Goal: Task Accomplishment & Management: Manage account settings

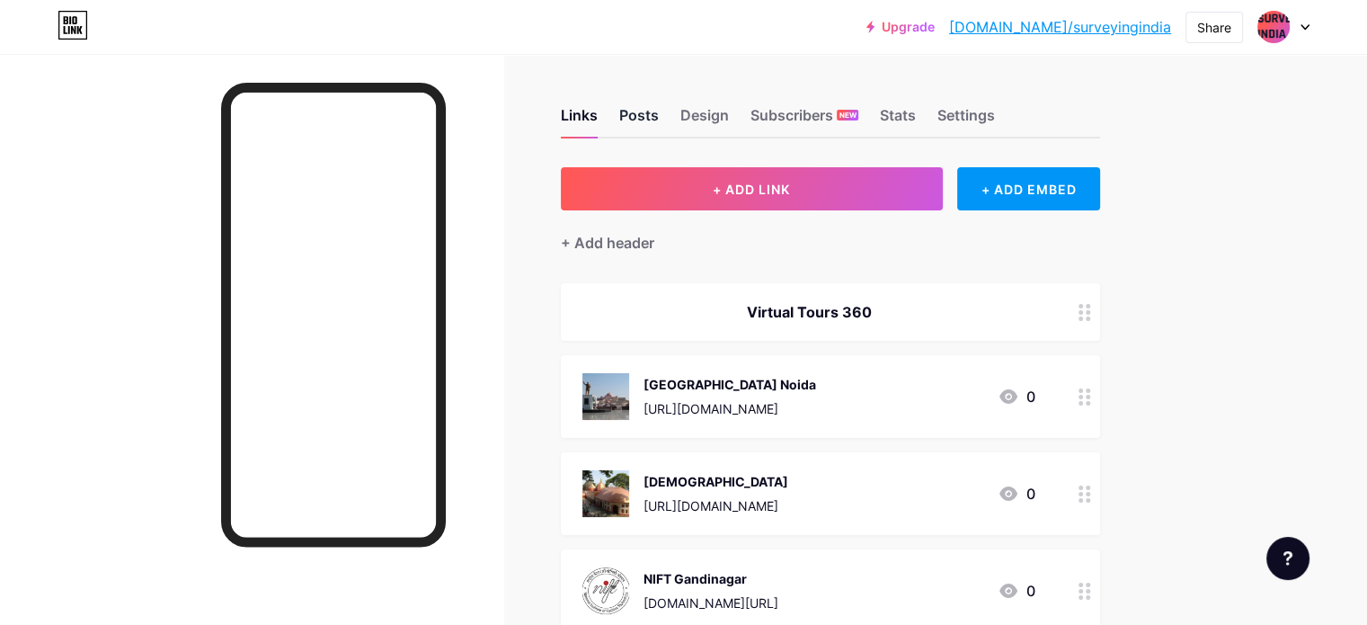
click at [659, 114] on div "Posts" at bounding box center [639, 120] width 40 height 32
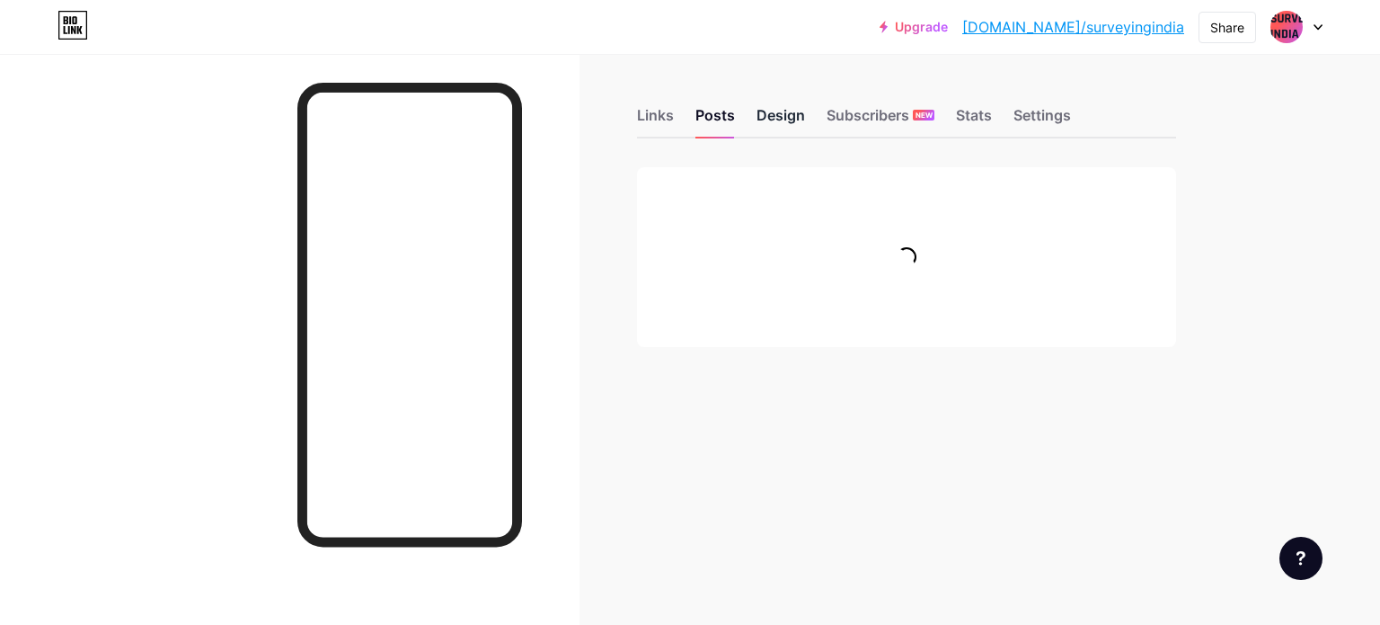
click at [800, 116] on div "Design" at bounding box center [781, 120] width 49 height 32
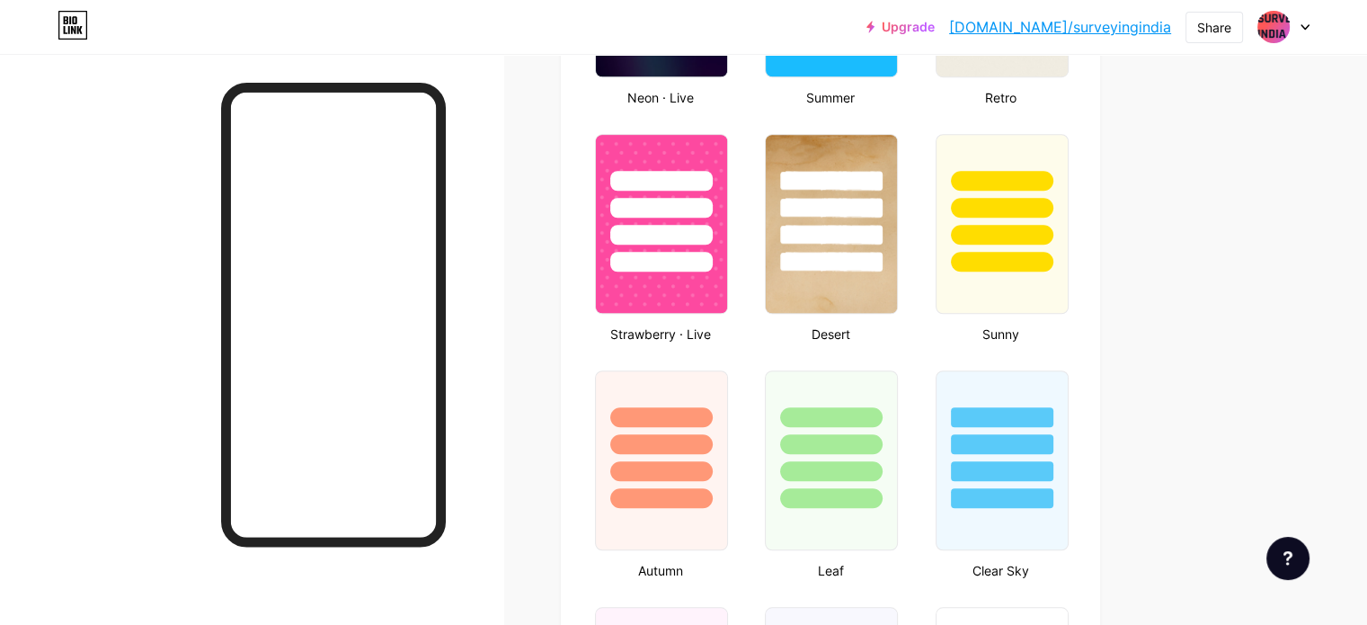
scroll to position [1887, 0]
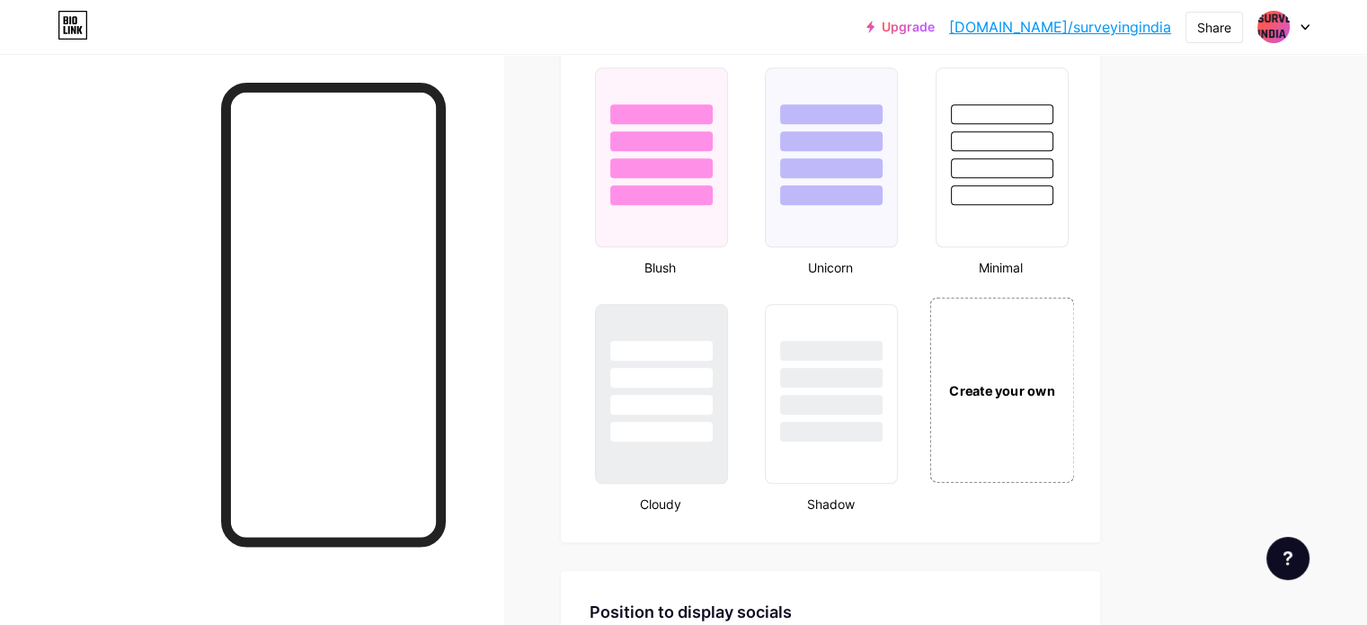
click at [1074, 358] on div "Create your own" at bounding box center [1001, 389] width 145 height 185
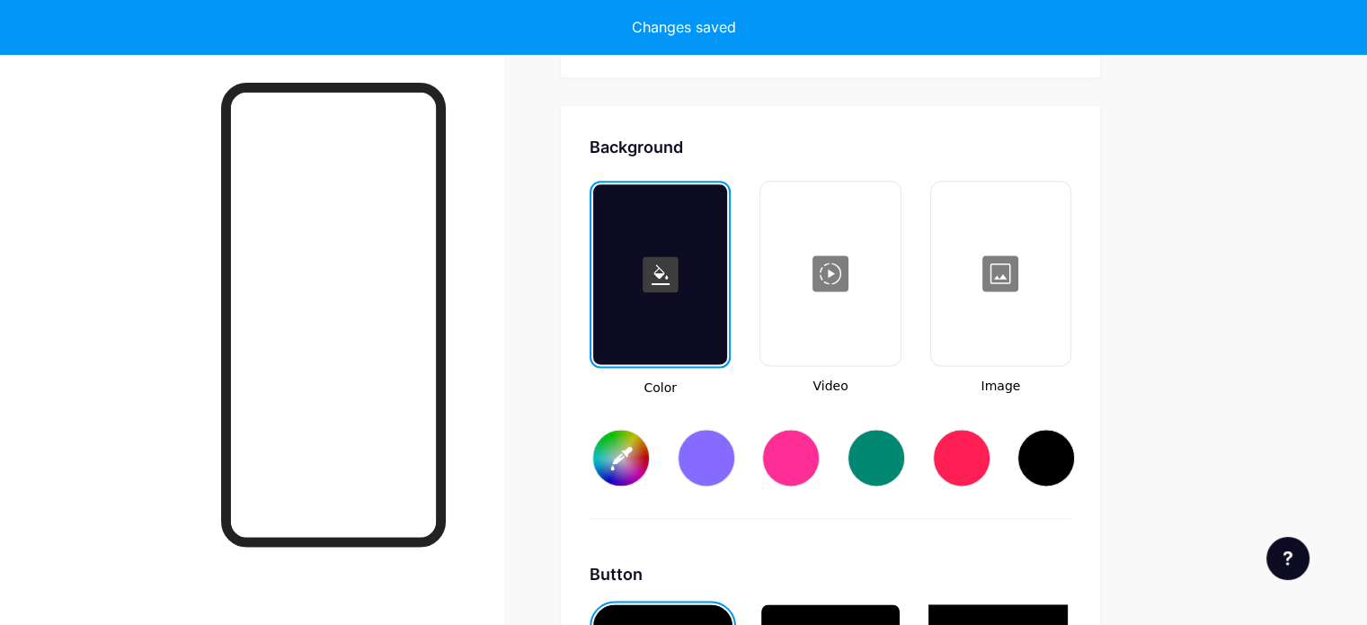
scroll to position [2380, 0]
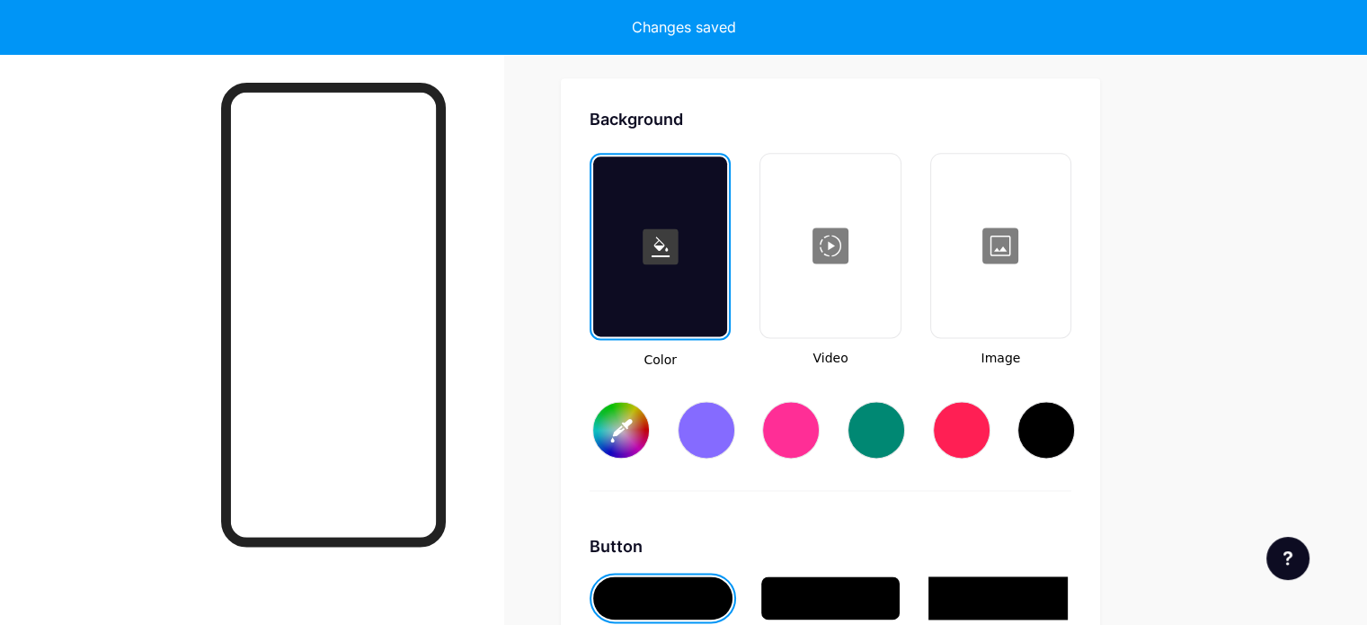
type input "#ffffff"
type input "#000000"
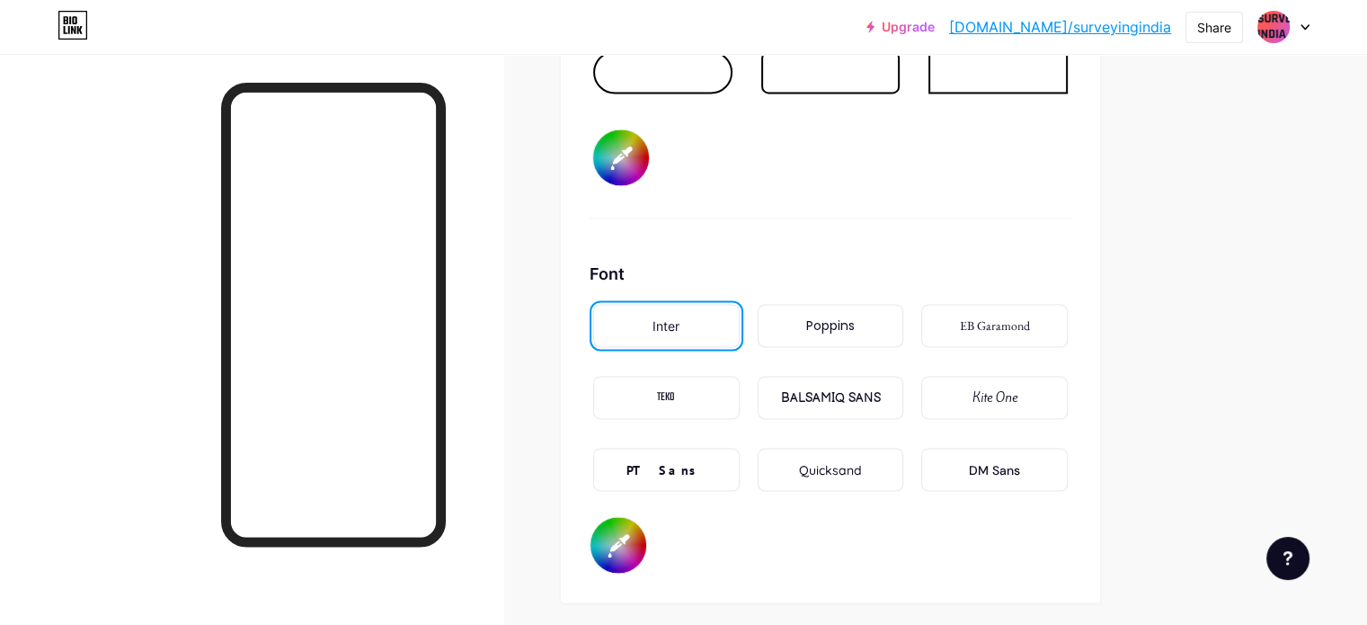
scroll to position [3009, 0]
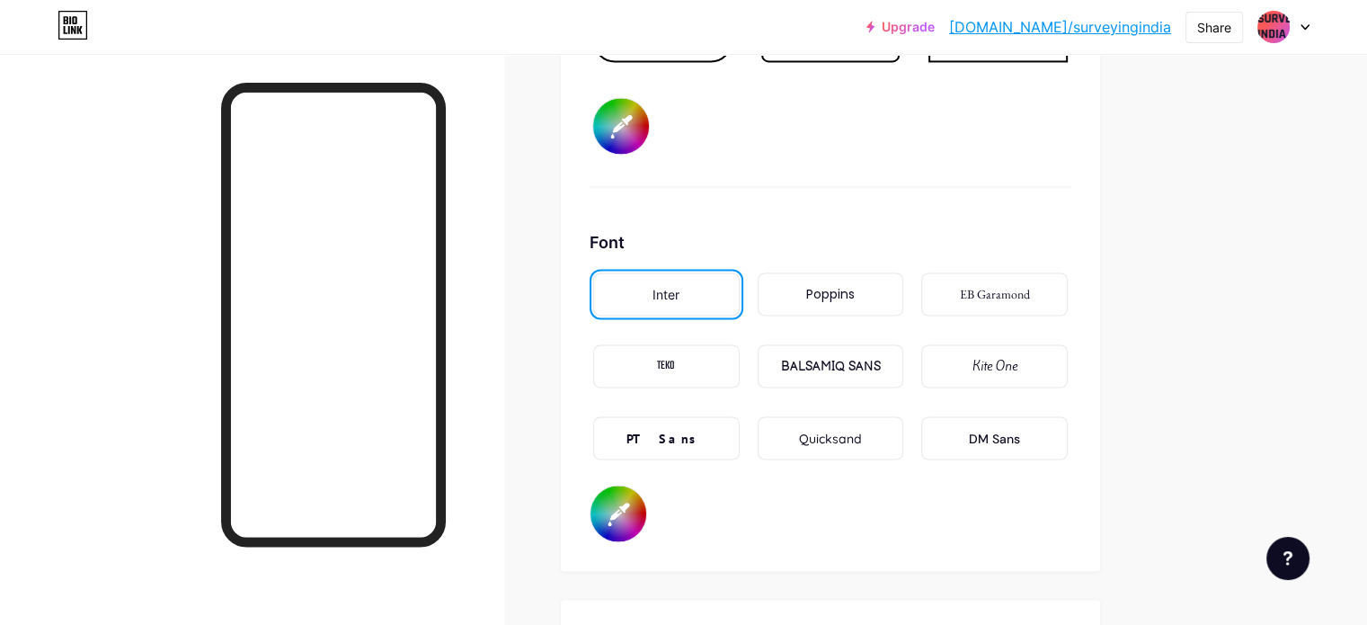
click at [880, 357] on div "BALSAMIQ SANS" at bounding box center [830, 366] width 100 height 19
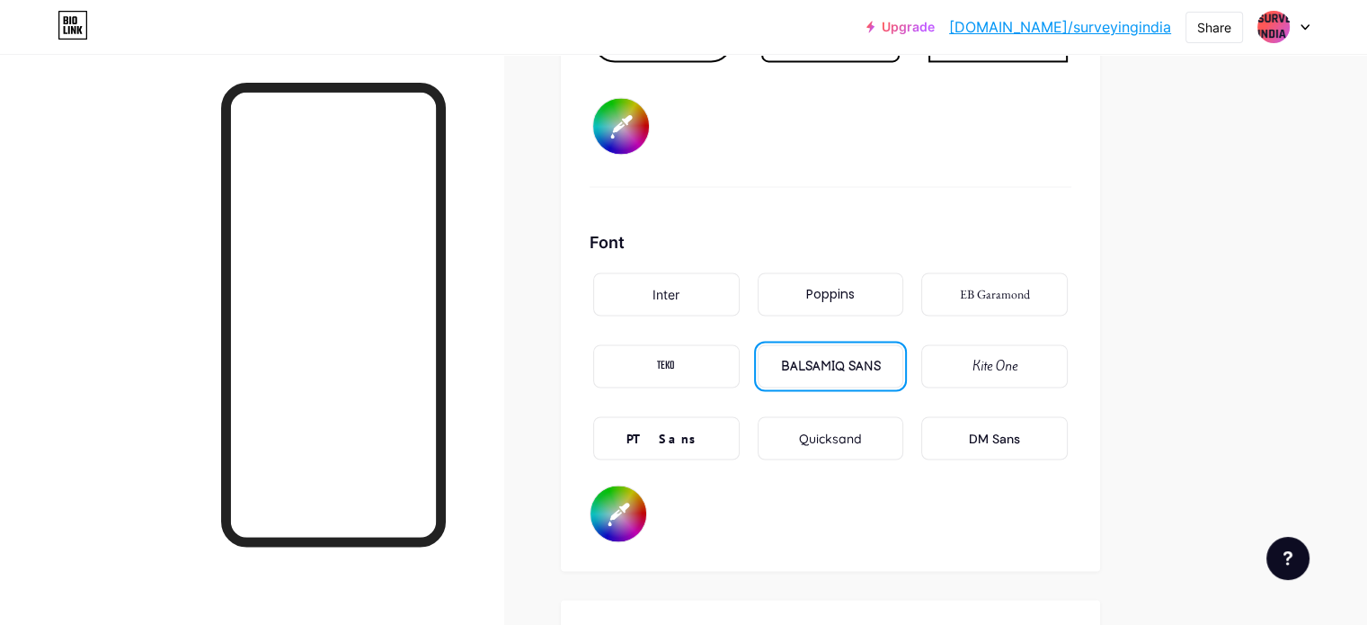
click at [1020, 429] on div "DM Sans" at bounding box center [994, 438] width 51 height 19
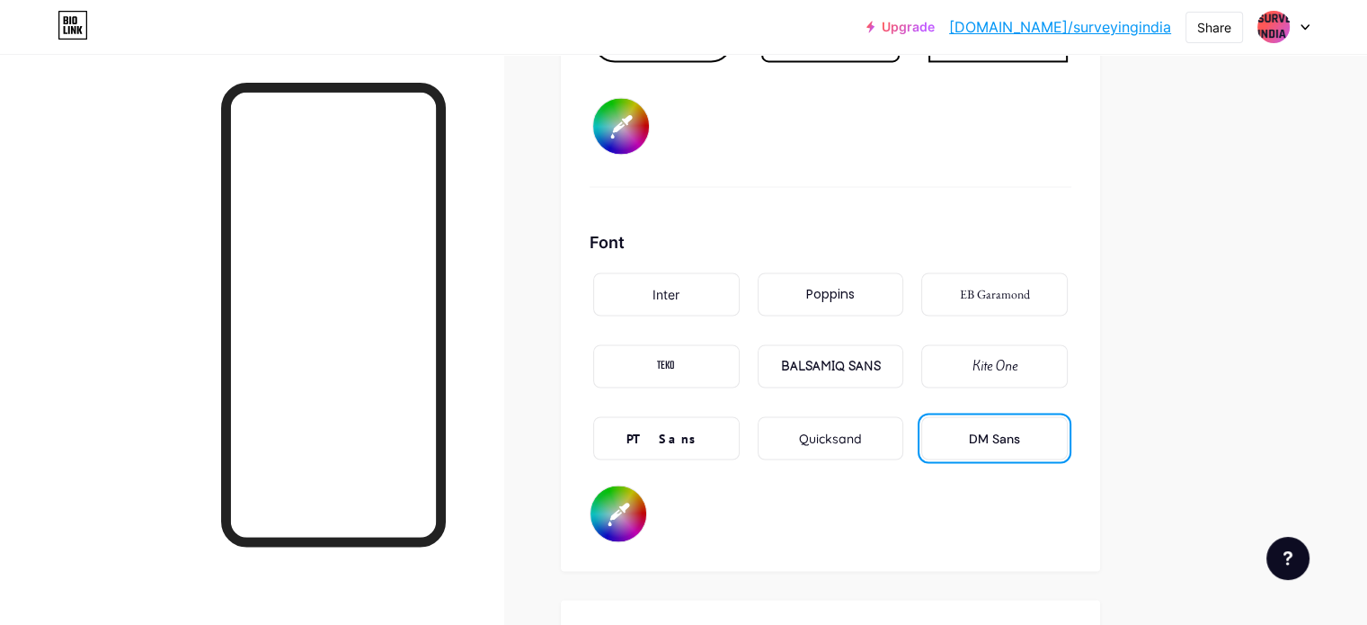
click at [862, 434] on div "Quicksand" at bounding box center [830, 438] width 63 height 19
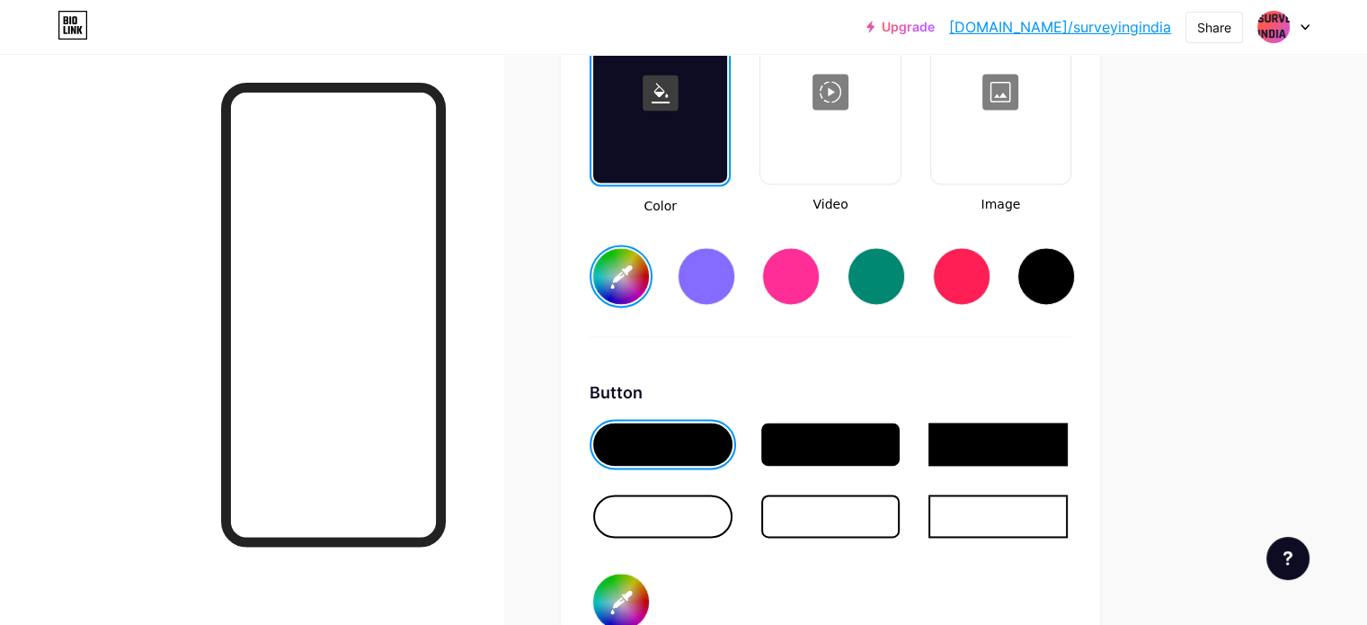
scroll to position [2380, 0]
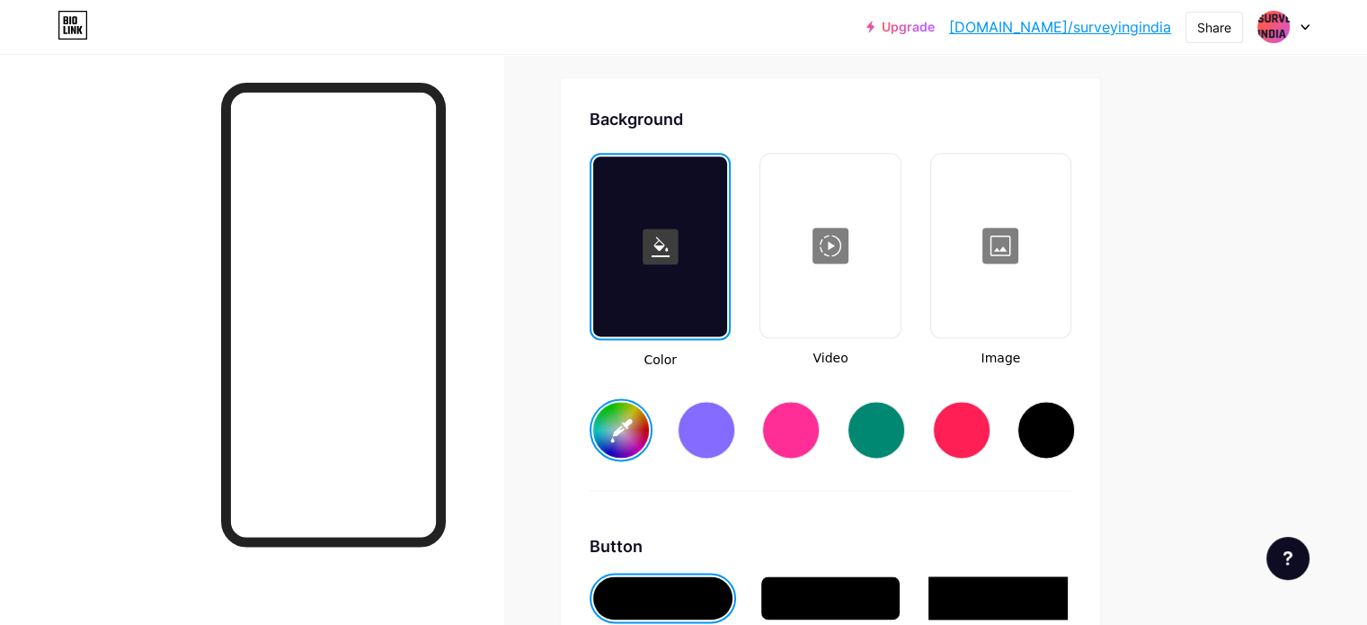
click at [1068, 251] on div at bounding box center [1001, 245] width 136 height 180
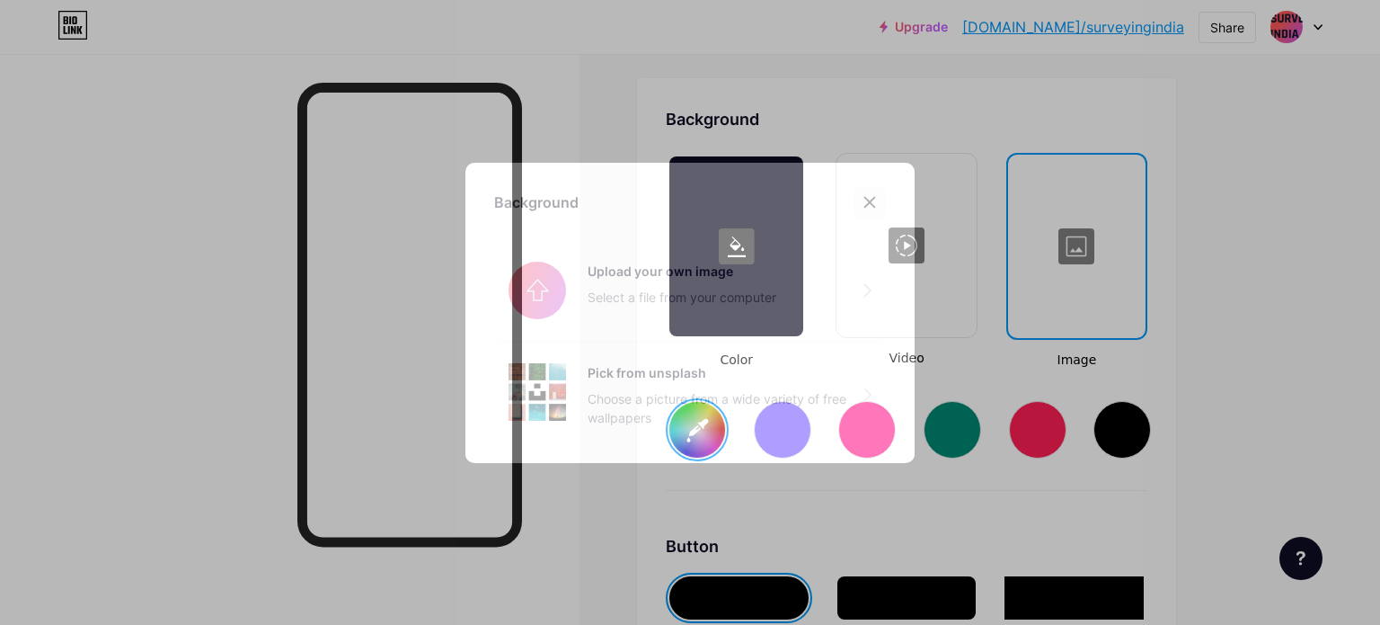
click at [864, 208] on div at bounding box center [870, 202] width 32 height 32
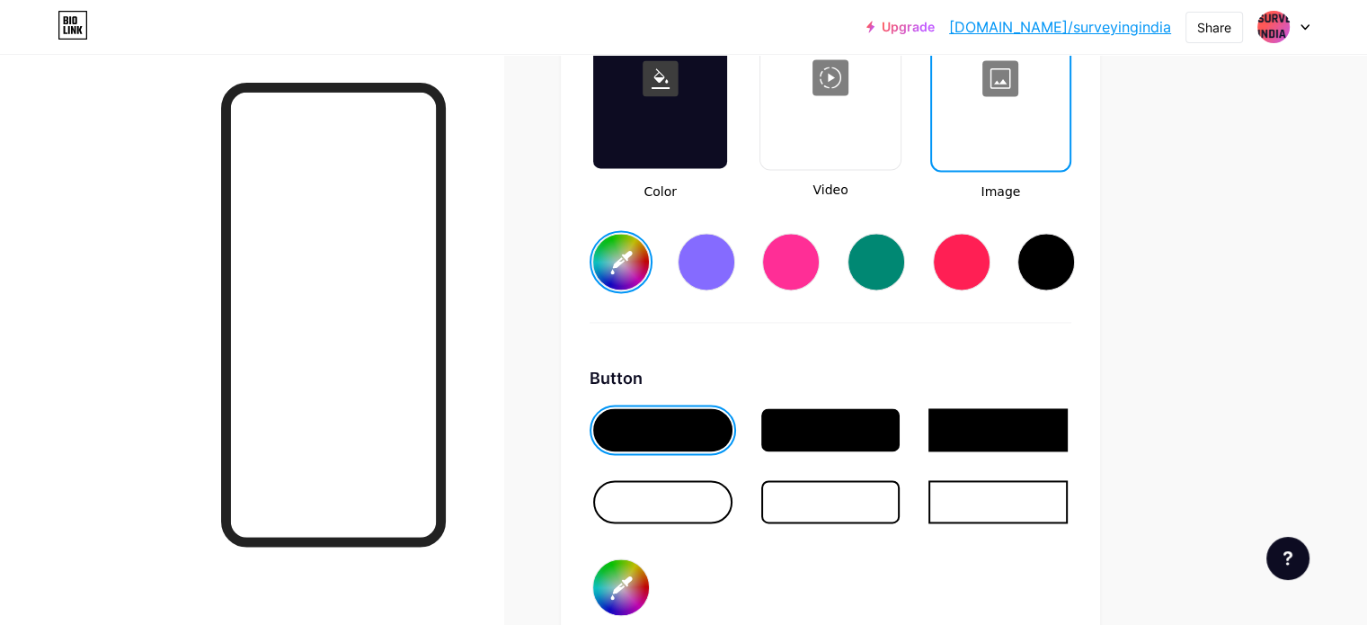
scroll to position [2649, 0]
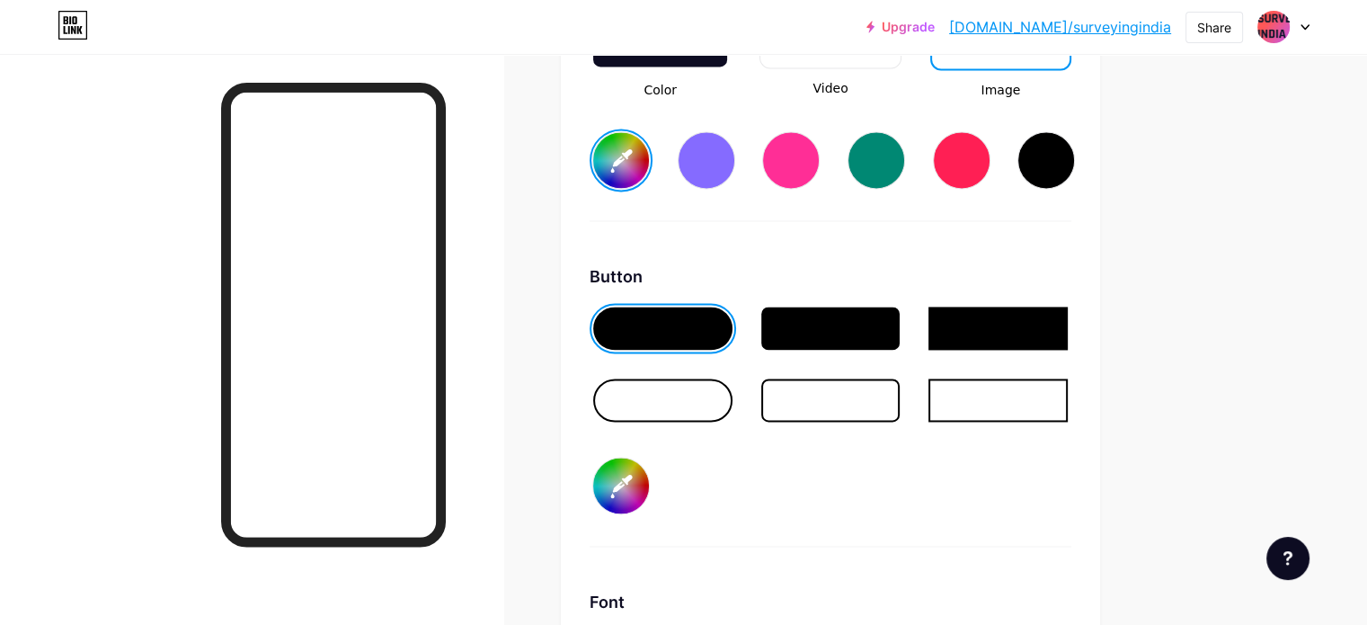
click at [649, 457] on input "#000000" at bounding box center [621, 485] width 56 height 56
type input "#ffffff"
type input "#d36327"
type input "#ffffff"
type input "#fb6e23"
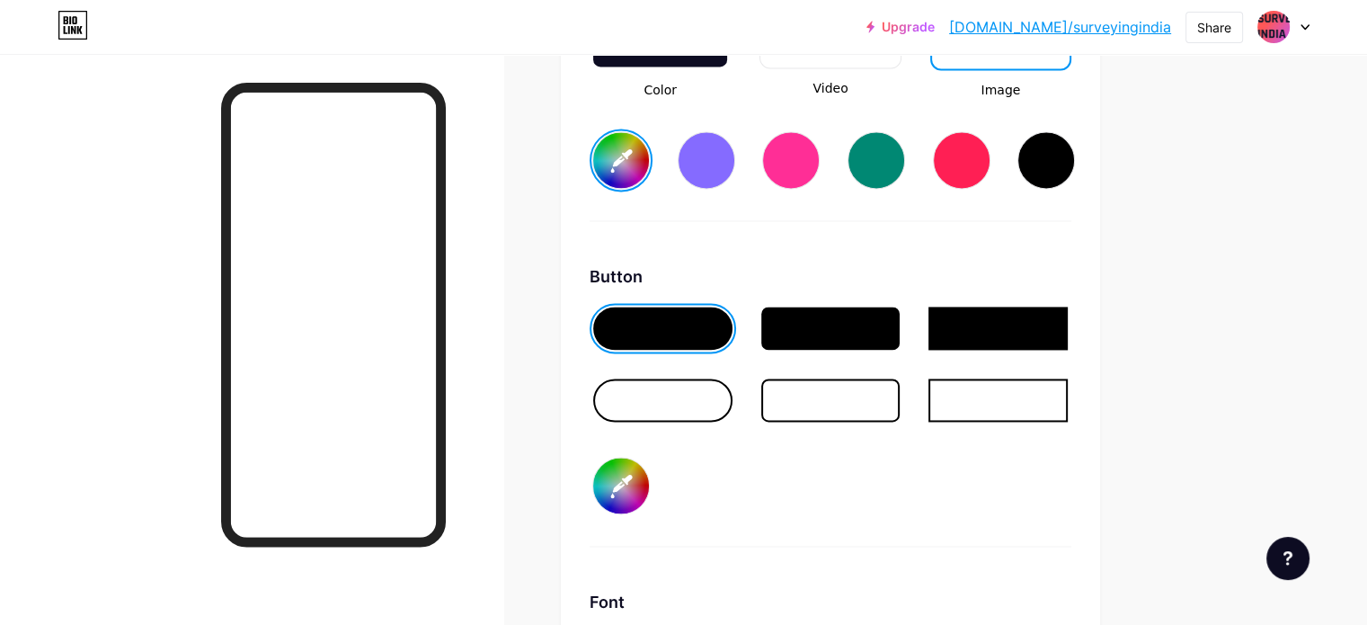
click at [793, 501] on div "Button #fb6e23" at bounding box center [830, 405] width 482 height 282
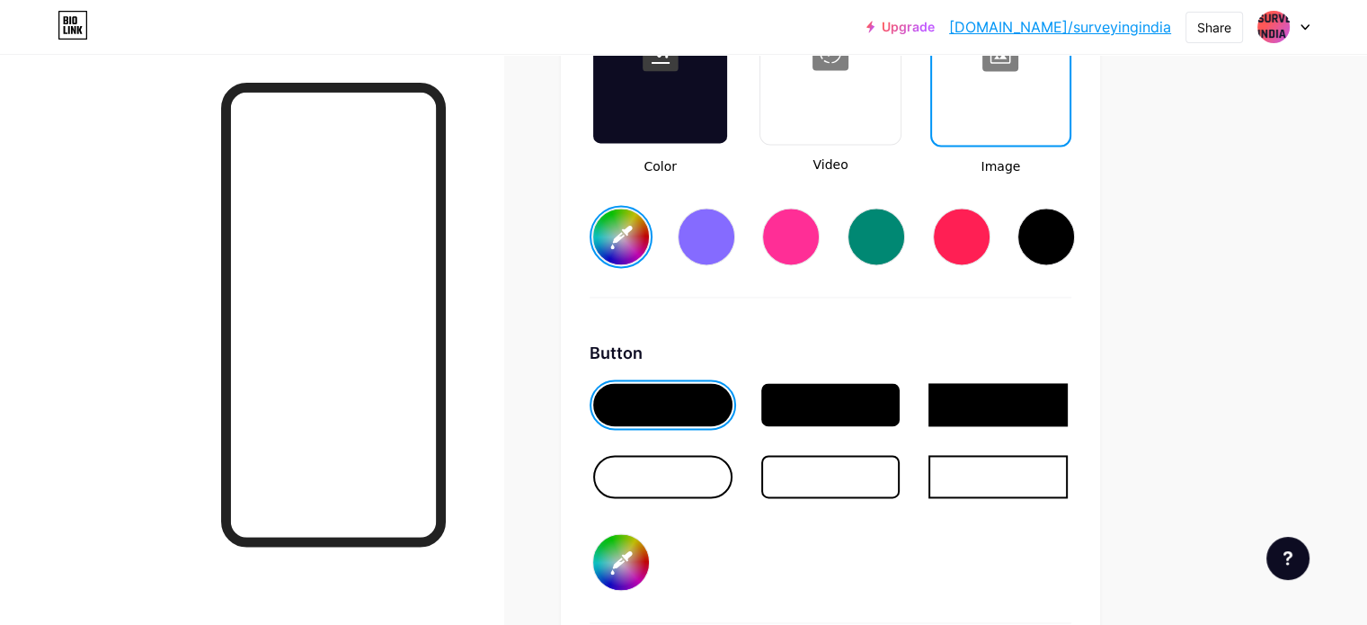
scroll to position [2469, 0]
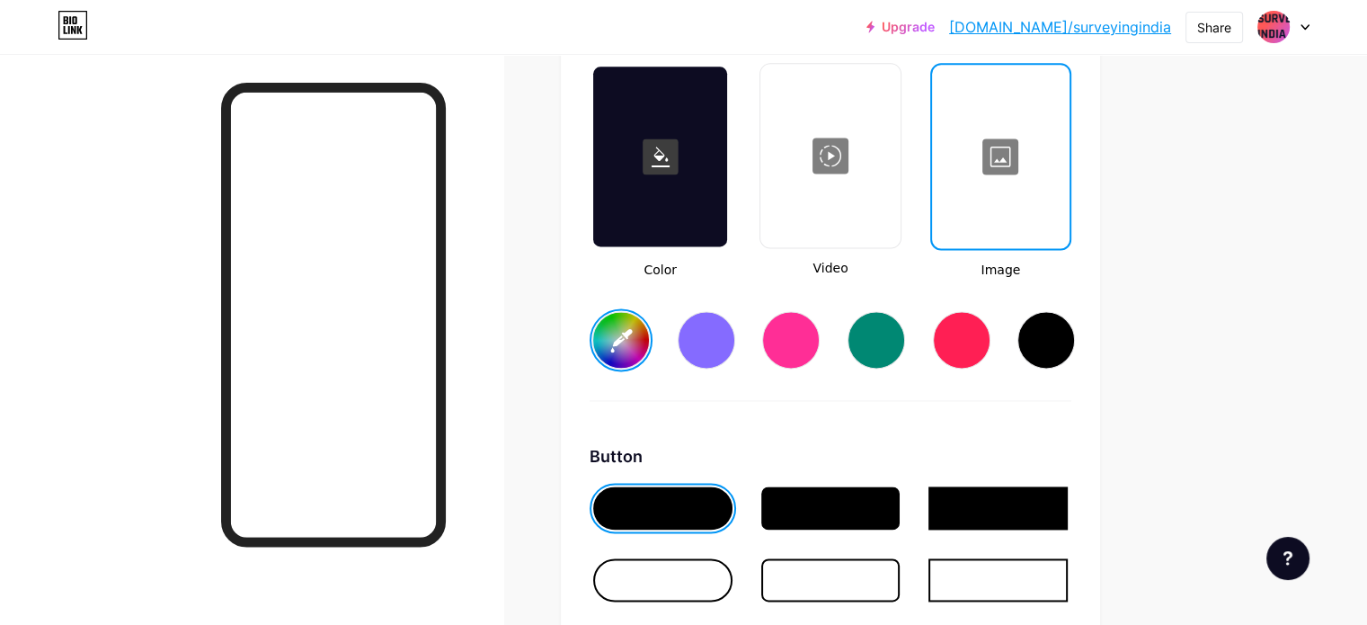
click at [649, 337] on input "#ffffff" at bounding box center [621, 340] width 56 height 56
type input "#05a5f5"
click at [926, 435] on div "Background Color Video Image #05a5f5 Button #fb6e23 Font Inter Poppins EB Garam…" at bounding box center [830, 549] width 482 height 1064
click at [649, 330] on input "#05a5f5" at bounding box center [621, 340] width 56 height 56
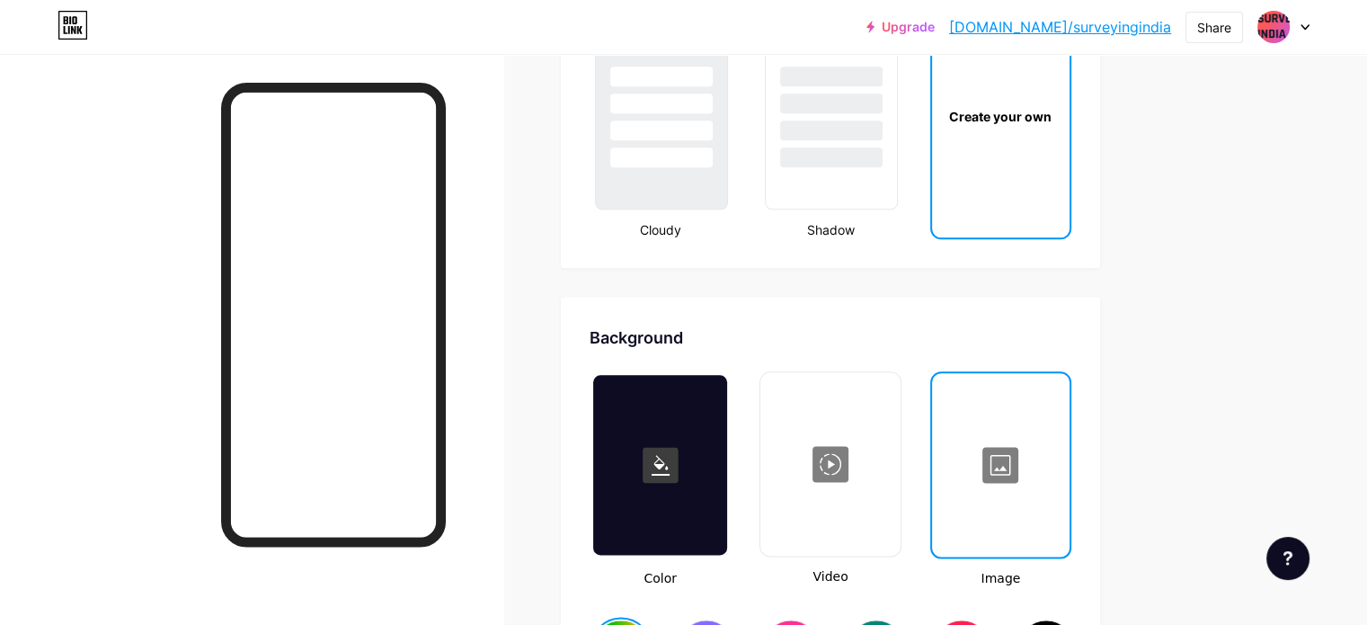
scroll to position [2200, 0]
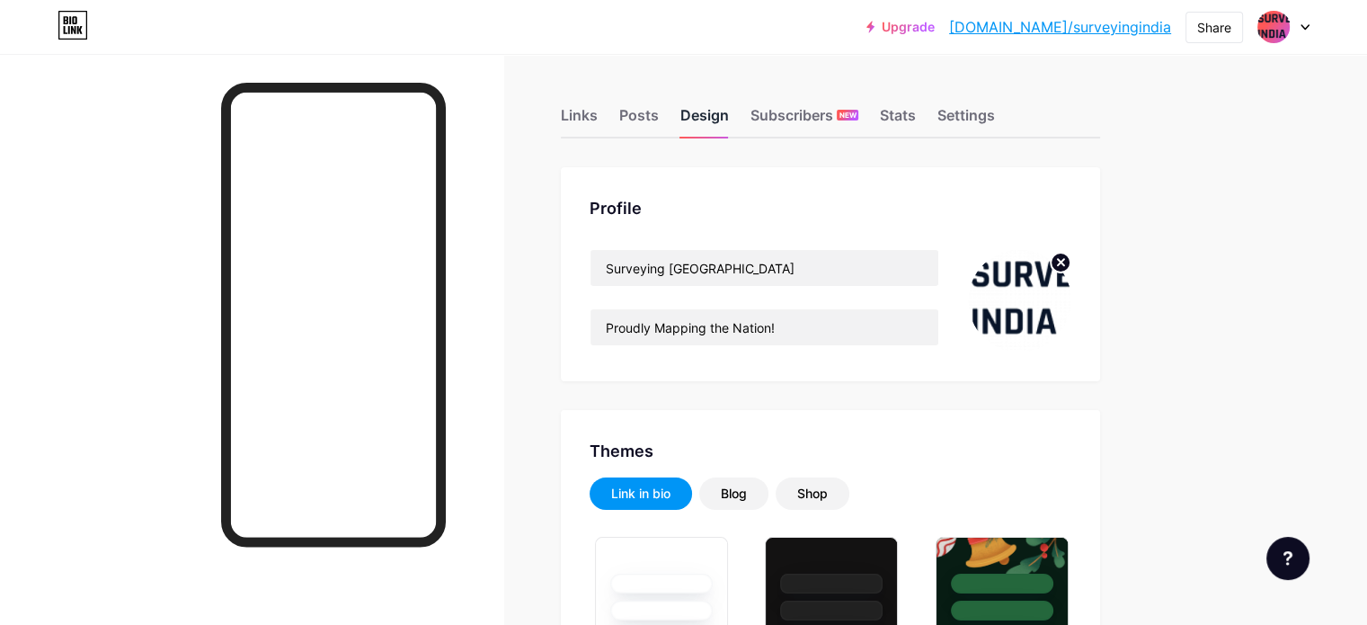
type input "#fb6e23"
type input "#000000"
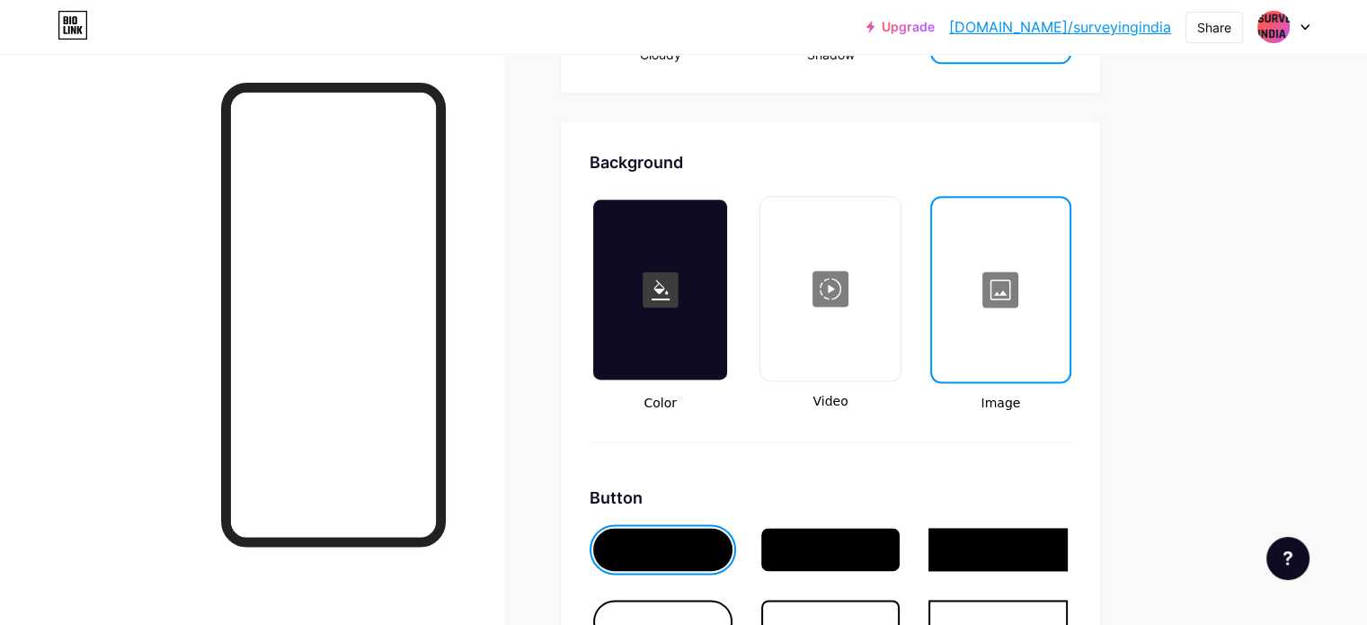
scroll to position [2336, 0]
click at [678, 296] on rect at bounding box center [661, 289] width 36 height 36
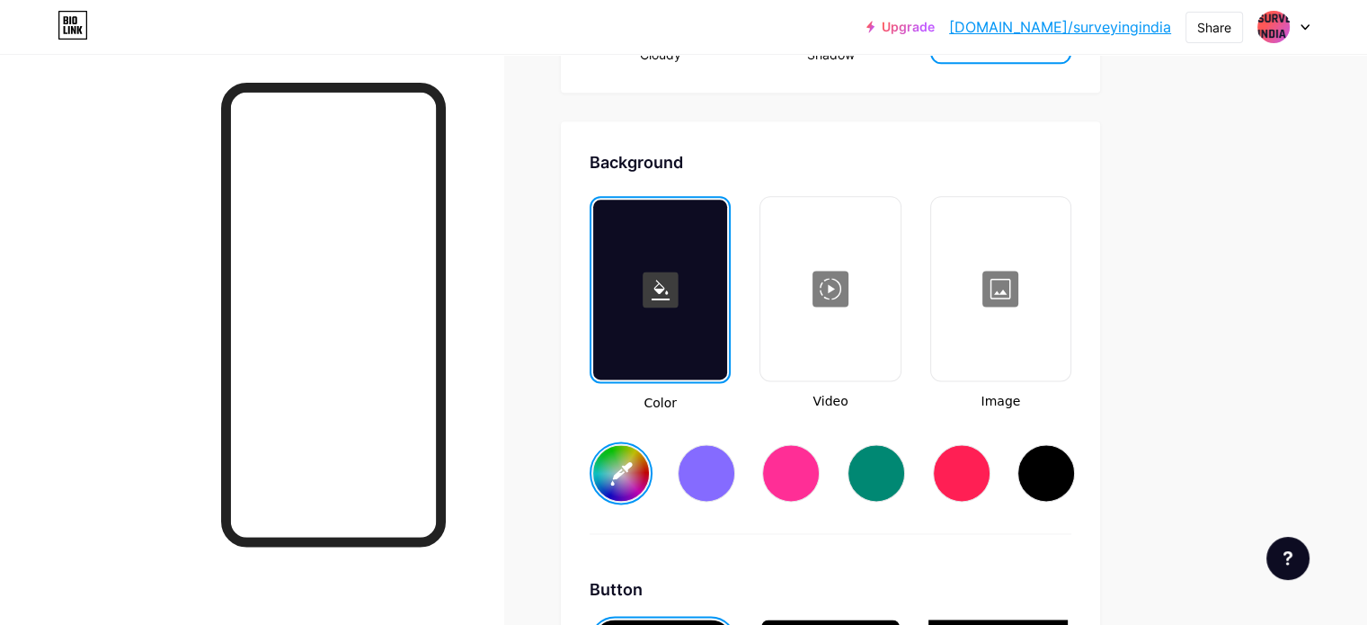
click at [649, 471] on input "#ffffff" at bounding box center [621, 473] width 56 height 56
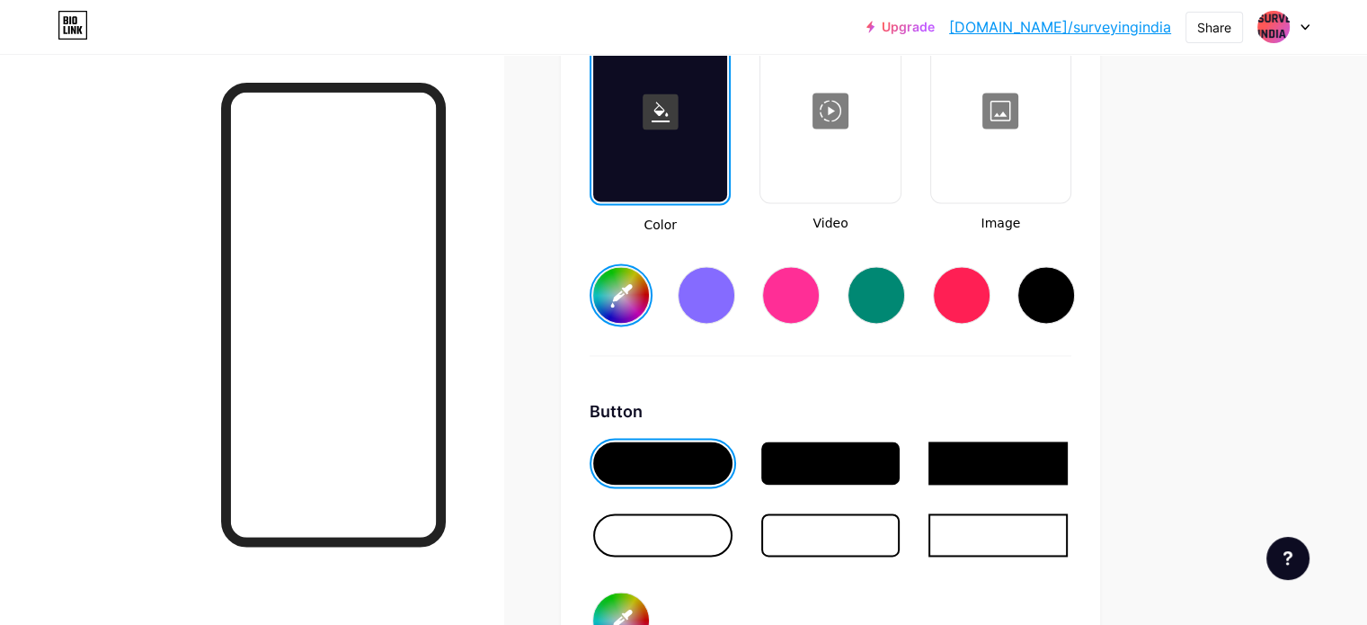
scroll to position [2696, 0]
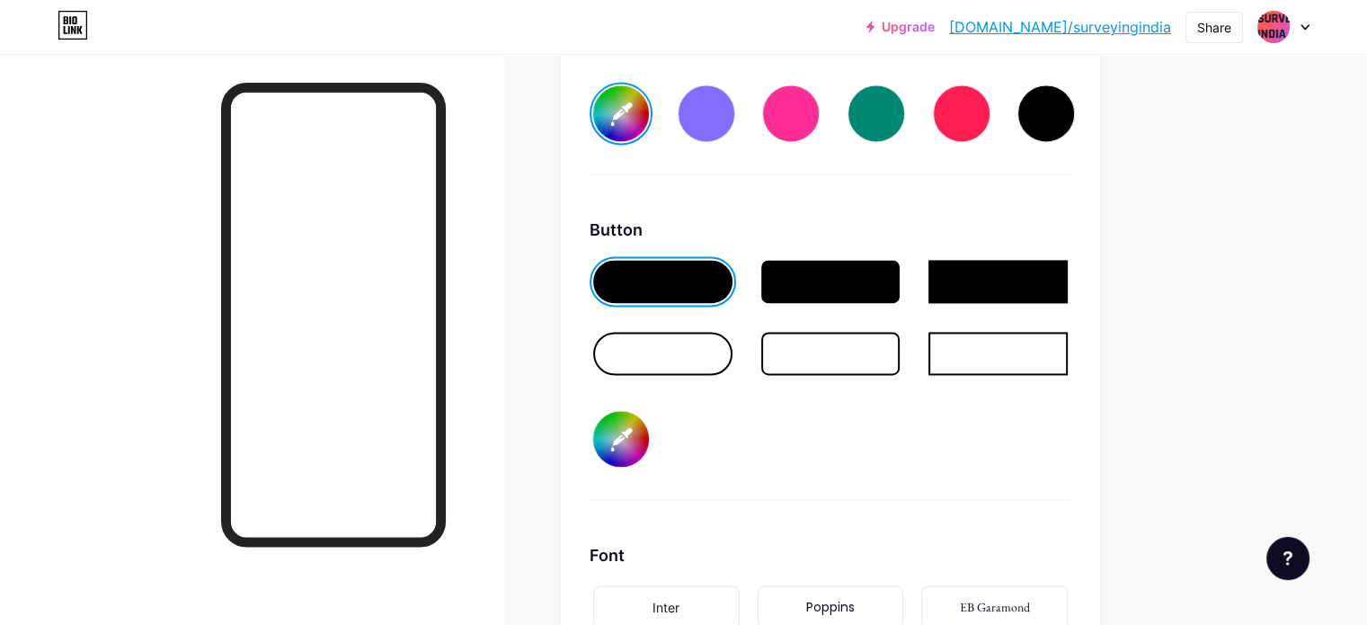
click at [732, 260] on div at bounding box center [662, 281] width 139 height 43
type input "#18adec"
click at [649, 433] on input "#fb6e23" at bounding box center [621, 439] width 56 height 56
type input "#fb7228"
type input "#18adec"
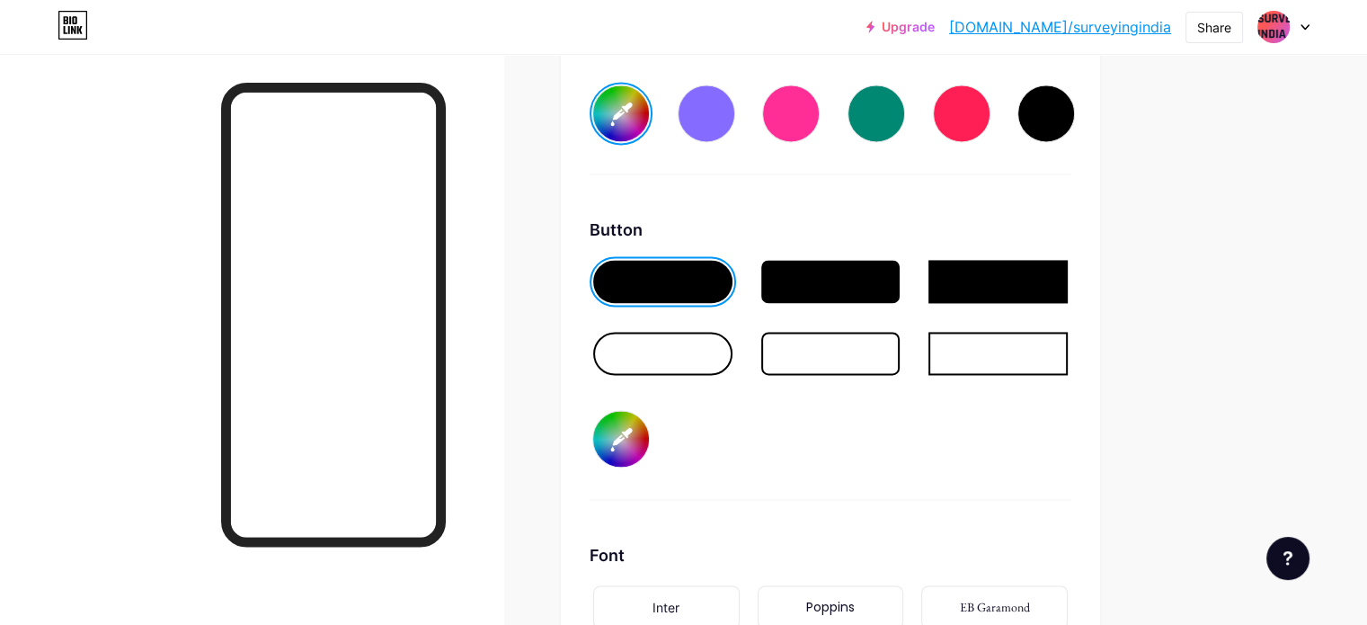
type input "#fb752d"
type input "#18adec"
type input "#f9762f"
type input "#18adec"
type input "#f87935"
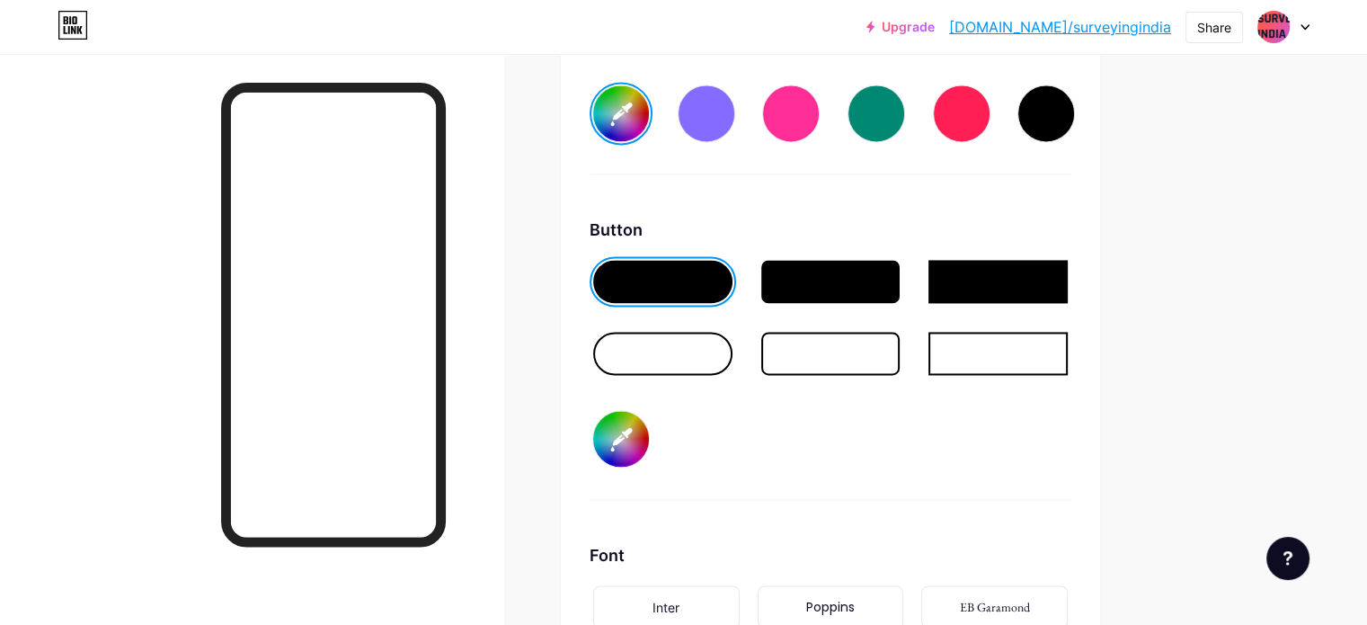
type input "#18adec"
type input "#fd8544"
type input "#18adec"
type input "#ff9f6b"
type input "#18adec"
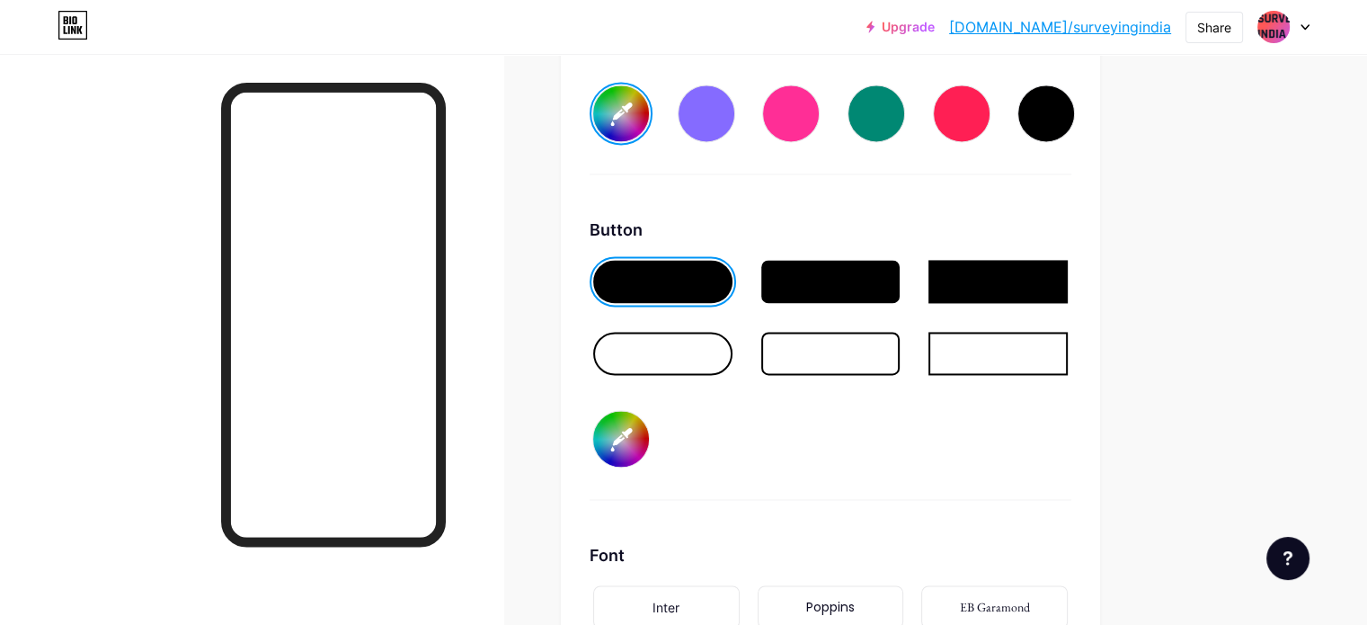
type input "#ffb38a"
type input "#18adec"
type input "#ffbd99"
type input "#18adec"
type input "#ffc7a8"
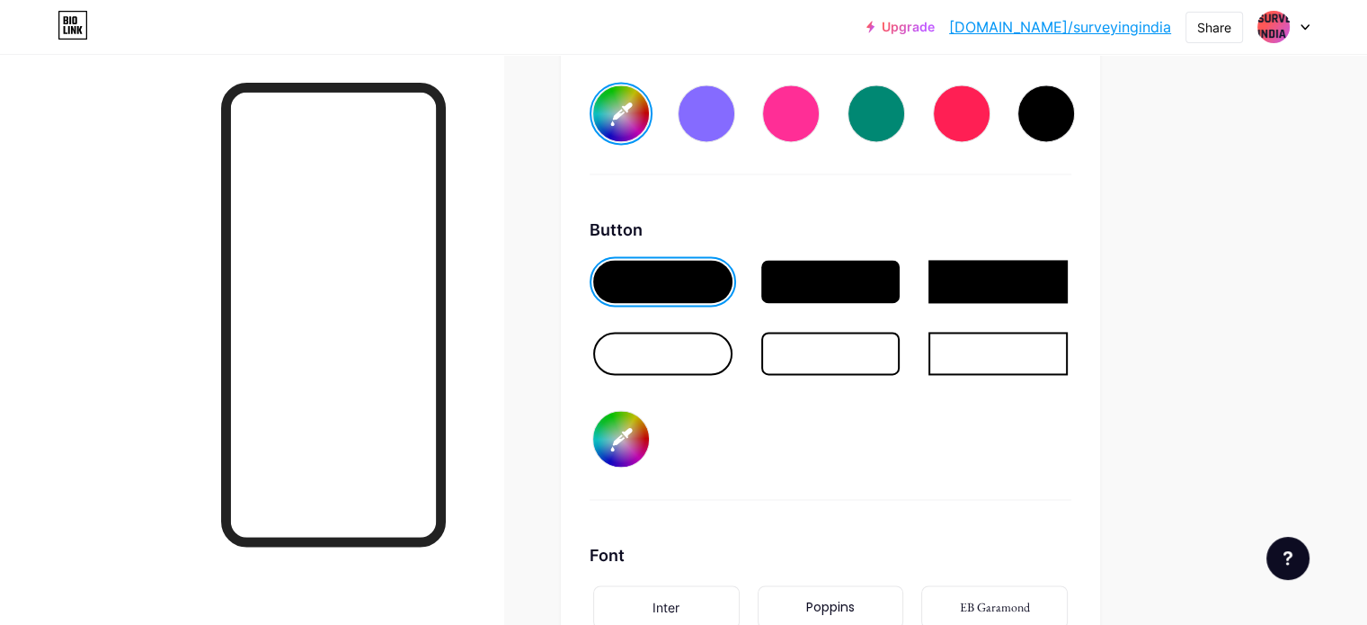
type input "#18adec"
type input "#ffcdb3"
type input "#18adec"
type input "#ffd4bd"
type input "#18adec"
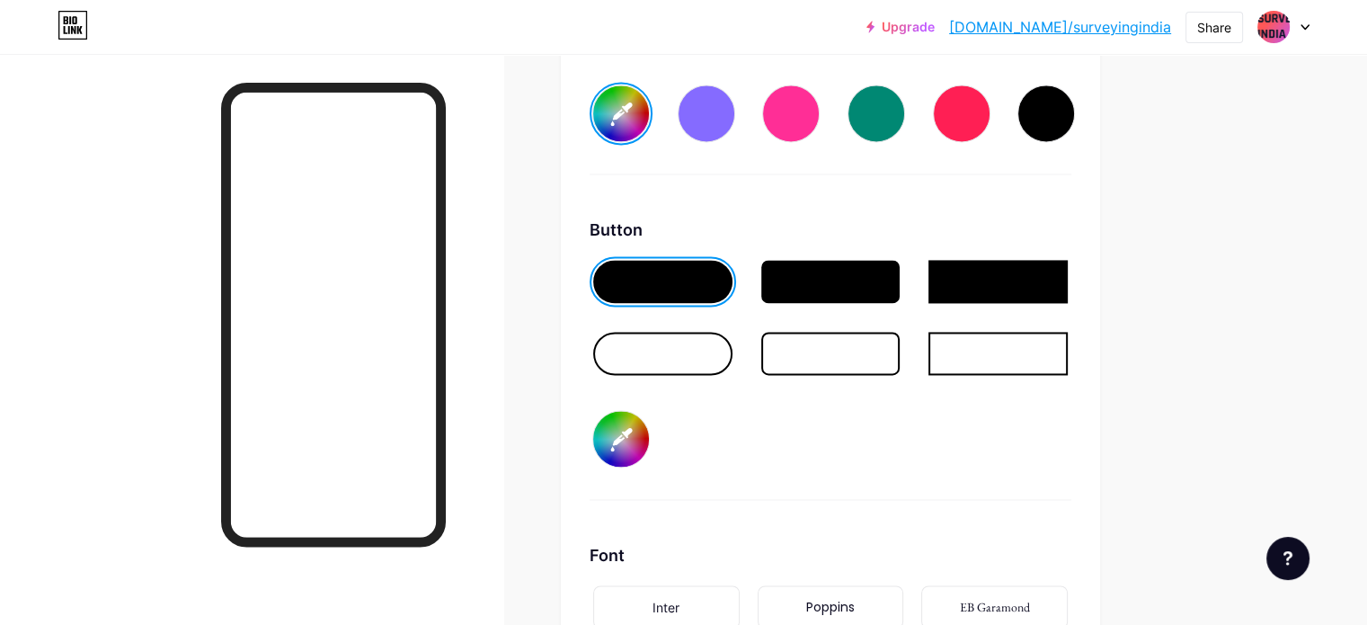
type input "#ffdbc7"
type input "#18adec"
type input "#ffe1d1"
type input "#18adec"
type input "#ffe4d6"
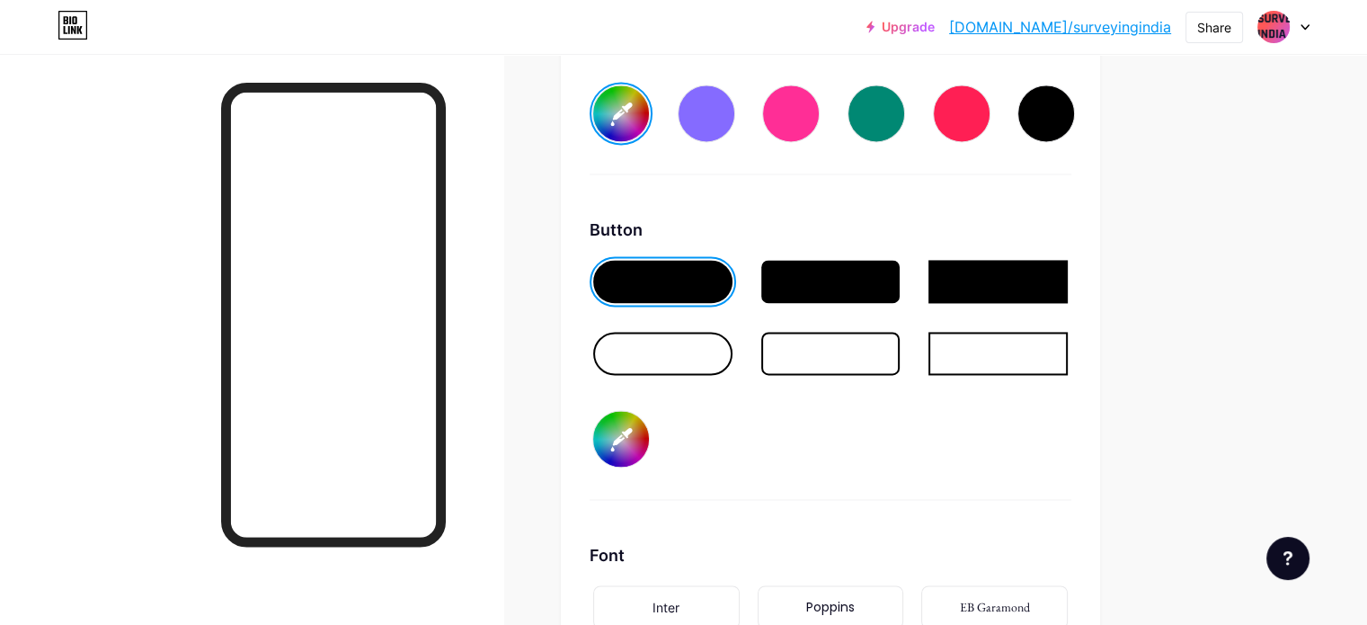
type input "#18adec"
type input "#fff2eb"
type input "#18adec"
type input "#ffffff"
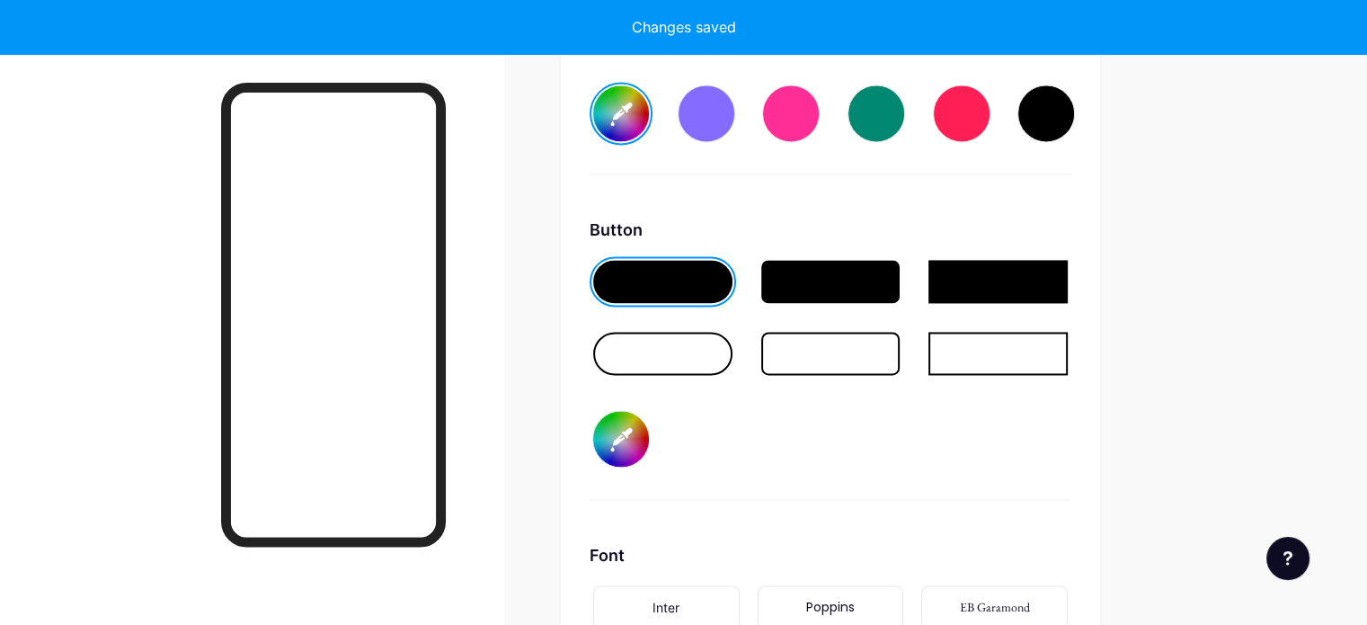
type input "#18adec"
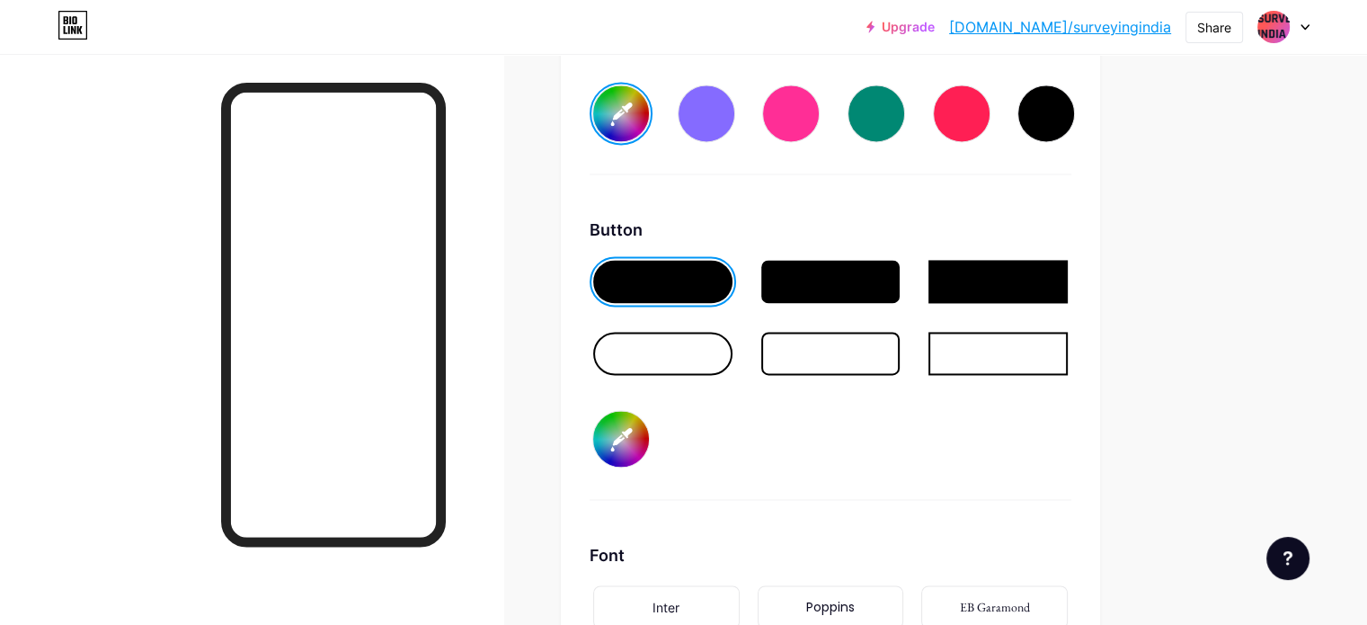
type input "#ffffff"
click at [786, 433] on div "Button #ffffff" at bounding box center [830, 358] width 482 height 282
click at [732, 351] on div at bounding box center [662, 353] width 139 height 43
click at [732, 262] on div at bounding box center [662, 281] width 139 height 43
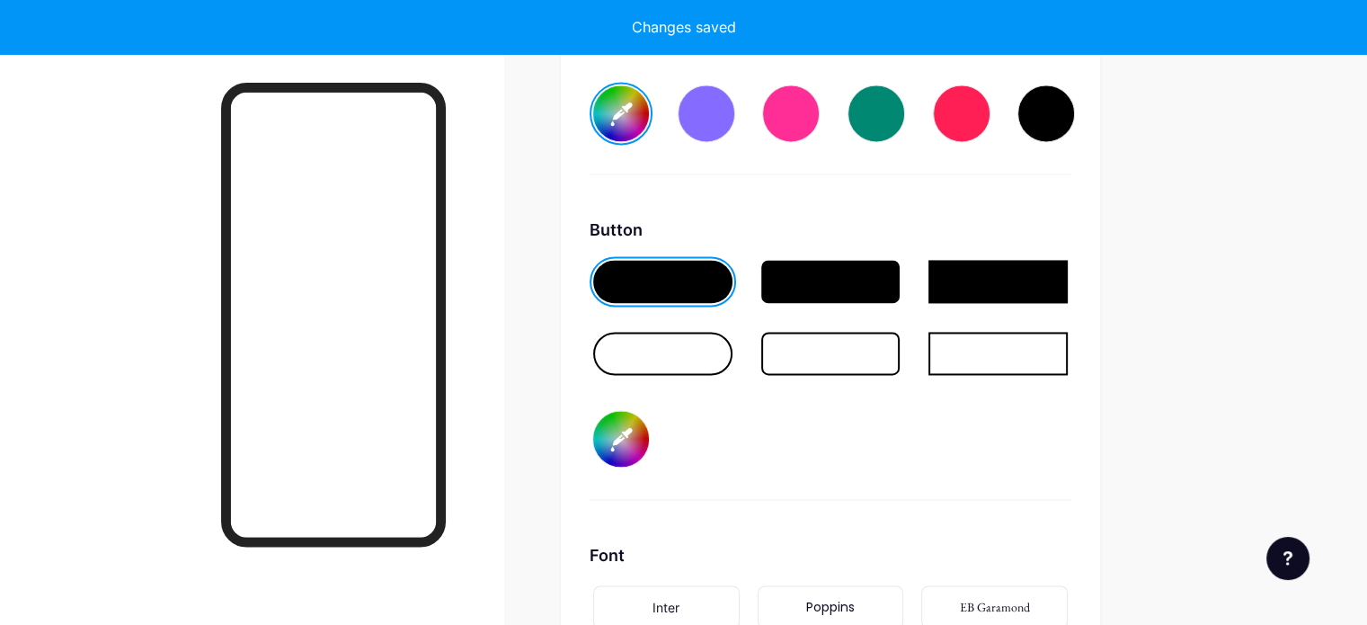
type input "#18adec"
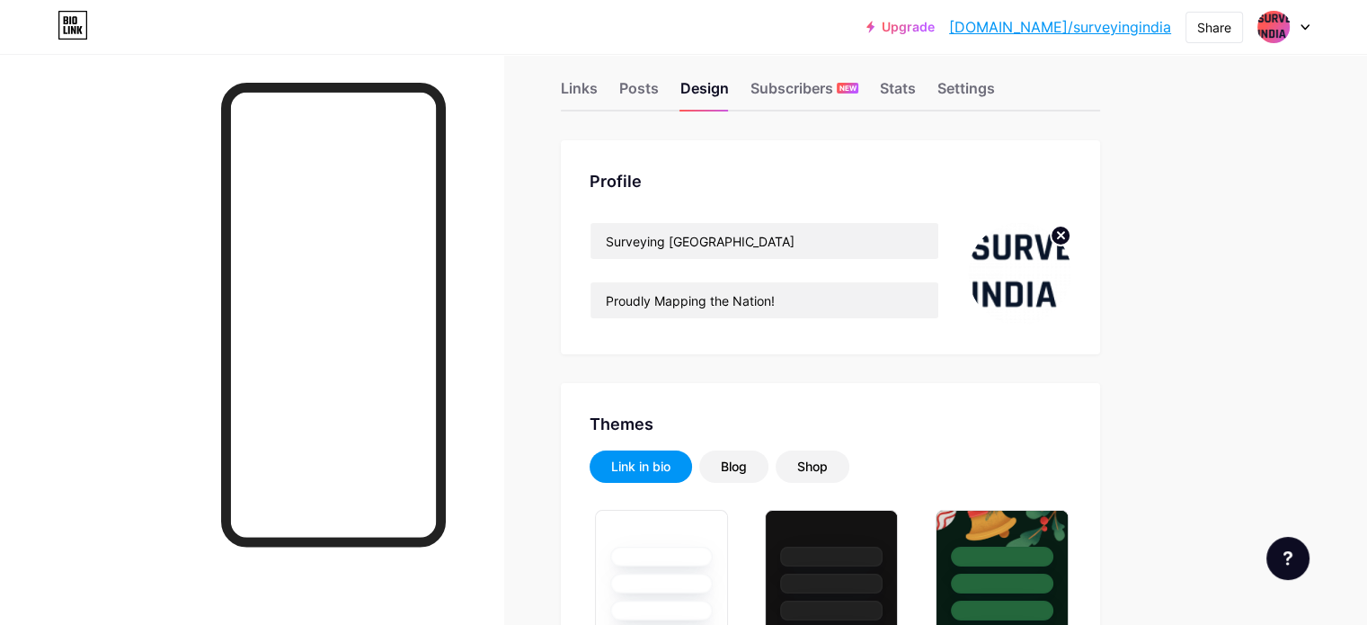
scroll to position [0, 0]
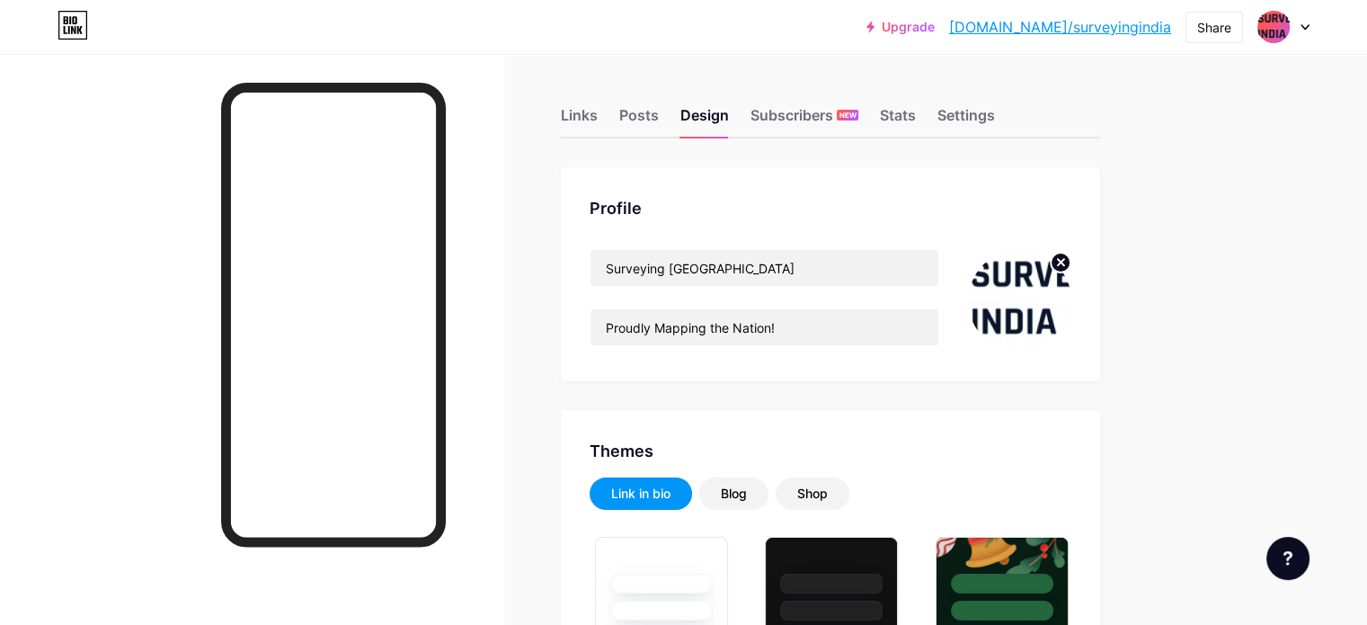
click at [1071, 295] on img at bounding box center [1019, 300] width 103 height 103
click at [1070, 263] on circle at bounding box center [1060, 263] width 20 height 20
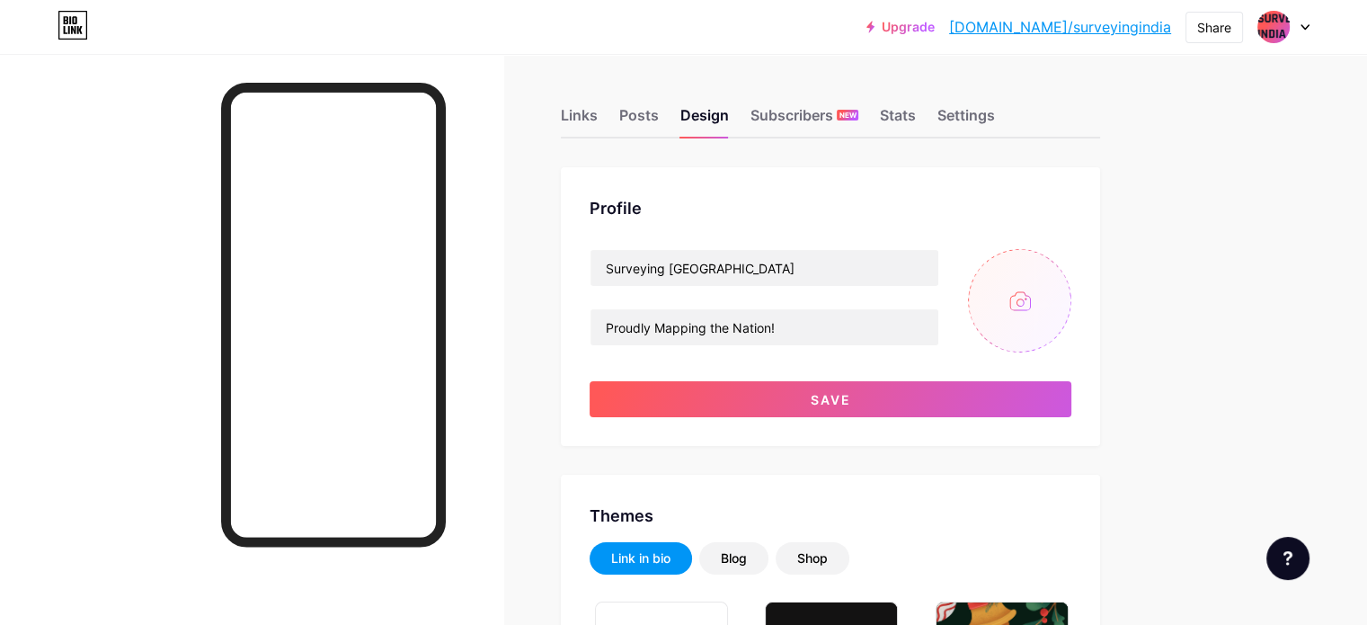
click at [1071, 297] on input "file" at bounding box center [1019, 300] width 103 height 103
type input "C:\fakepath\Screenshot [DATE] 124923.png"
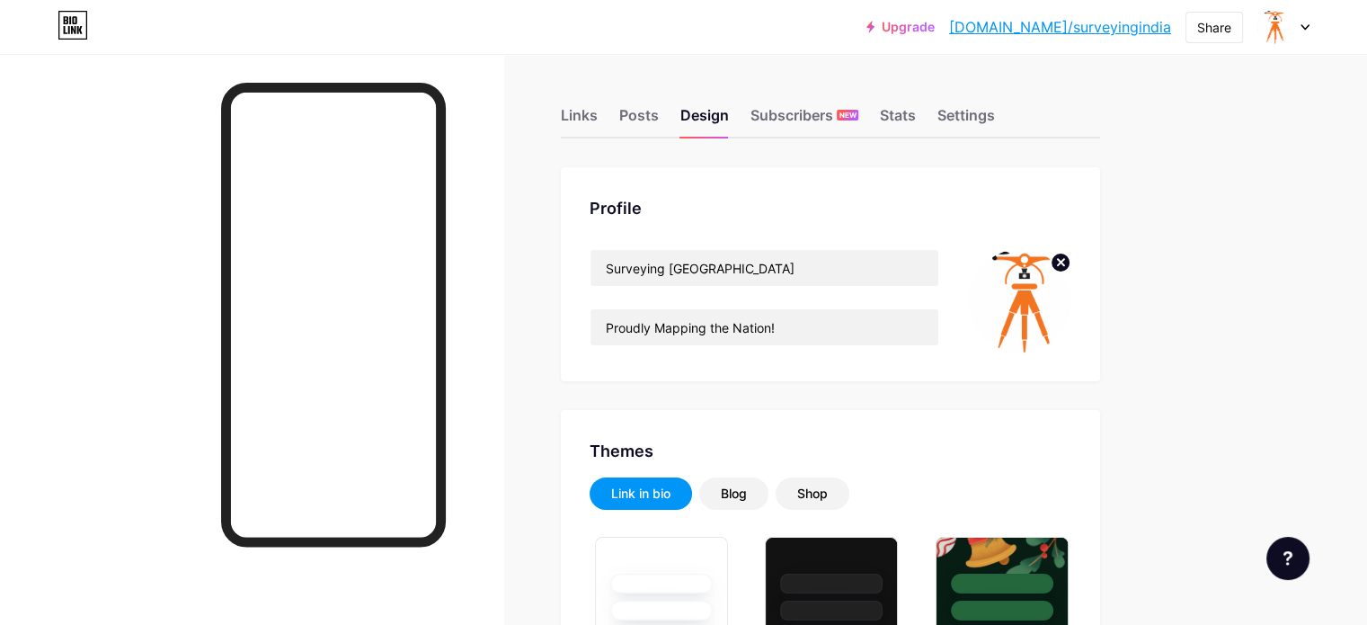
type input "#18adec"
type input "#ffffff"
type input "#000000"
click at [1070, 267] on circle at bounding box center [1060, 263] width 20 height 20
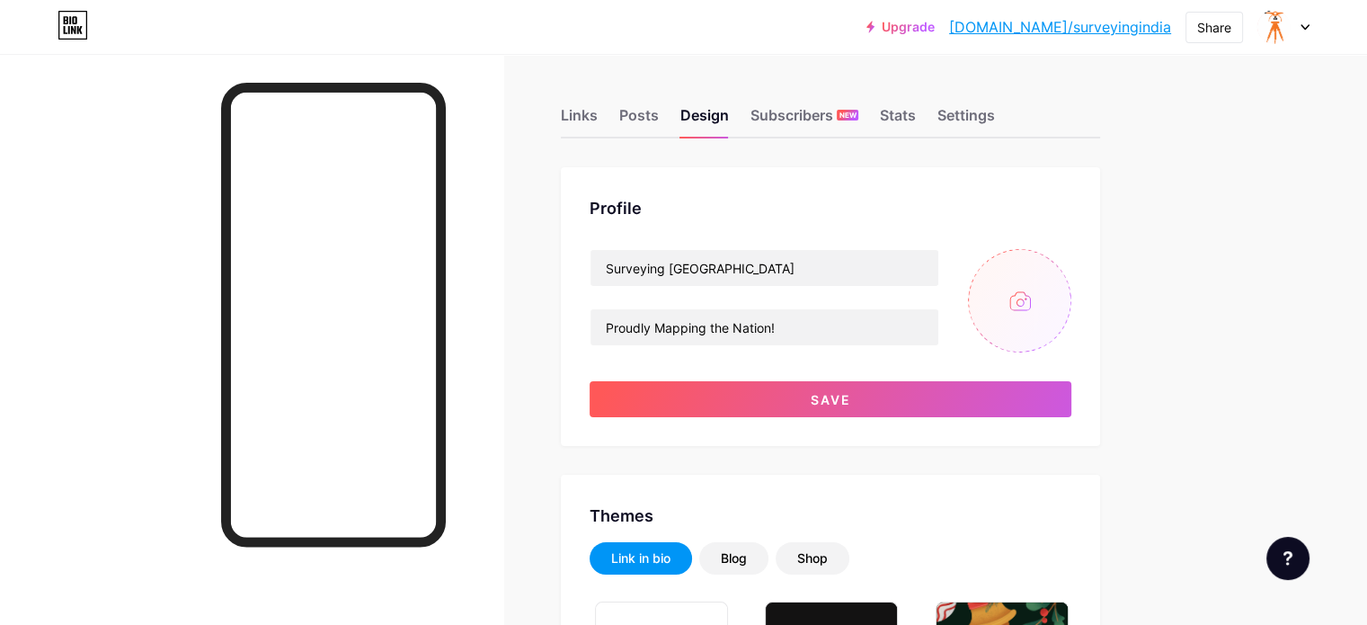
click at [1071, 293] on input "file" at bounding box center [1019, 300] width 103 height 103
type input "C:\fakepath\2.png"
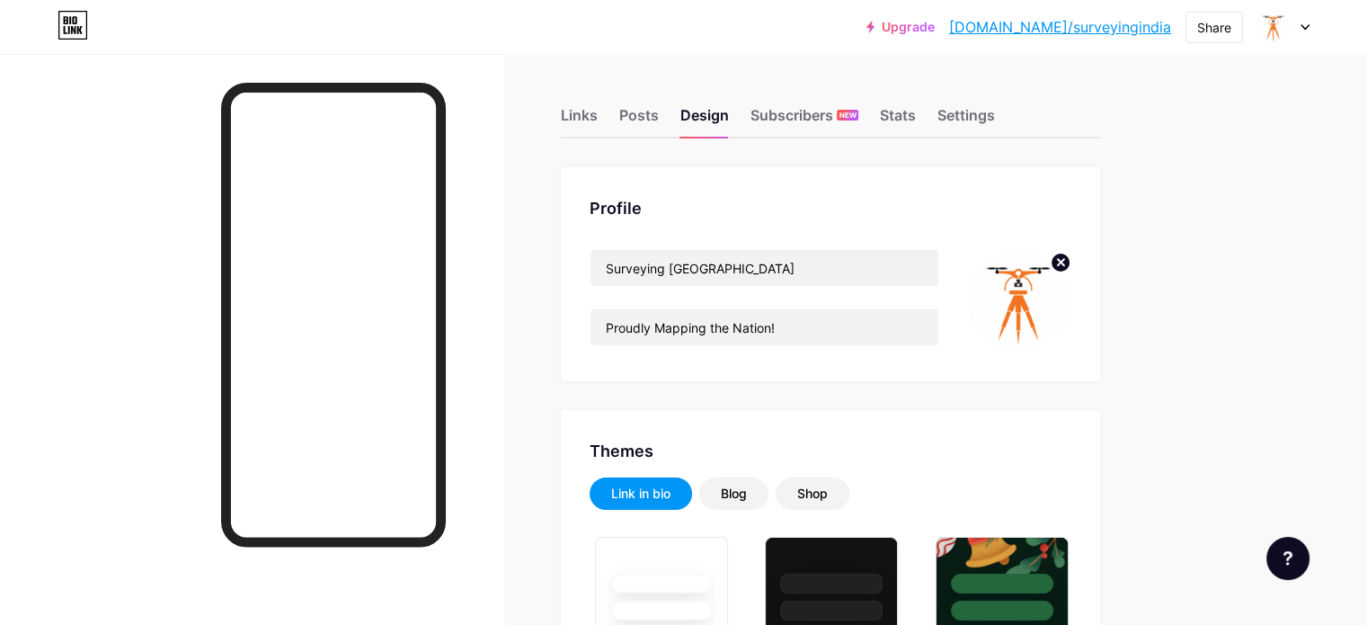
type input "#18adec"
type input "#ffffff"
type input "#000000"
click at [598, 111] on div "Links" at bounding box center [579, 120] width 37 height 32
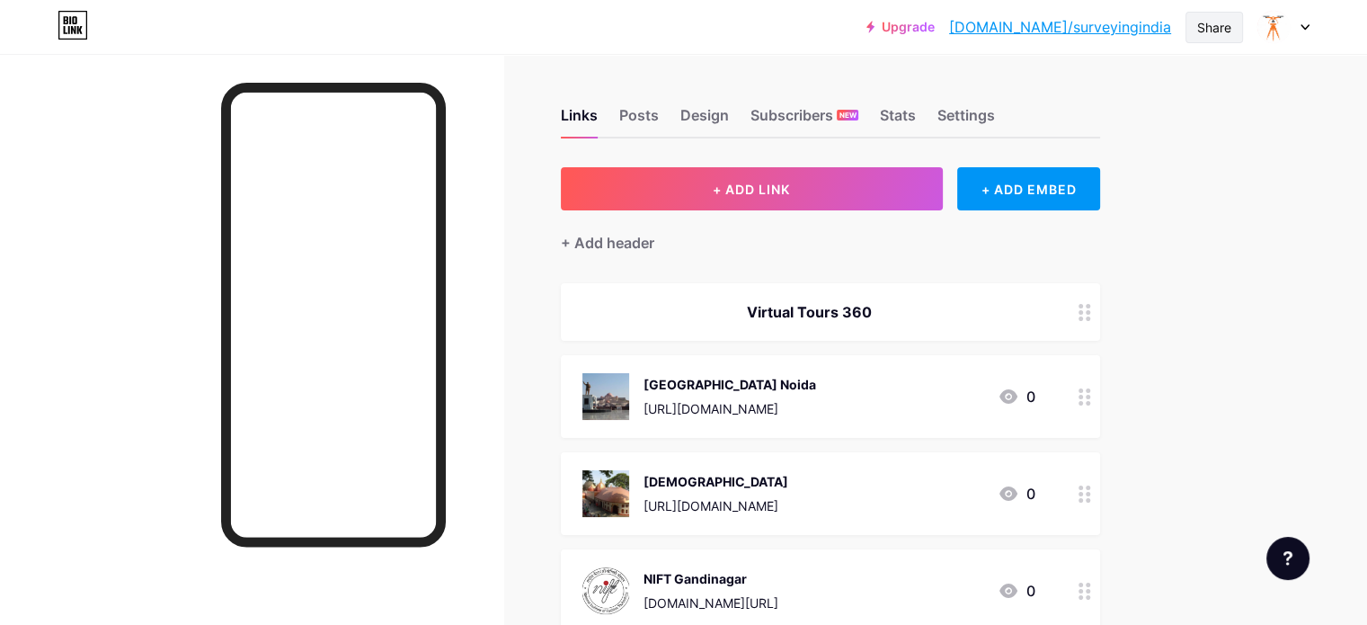
click at [1210, 24] on div "Share" at bounding box center [1214, 27] width 34 height 19
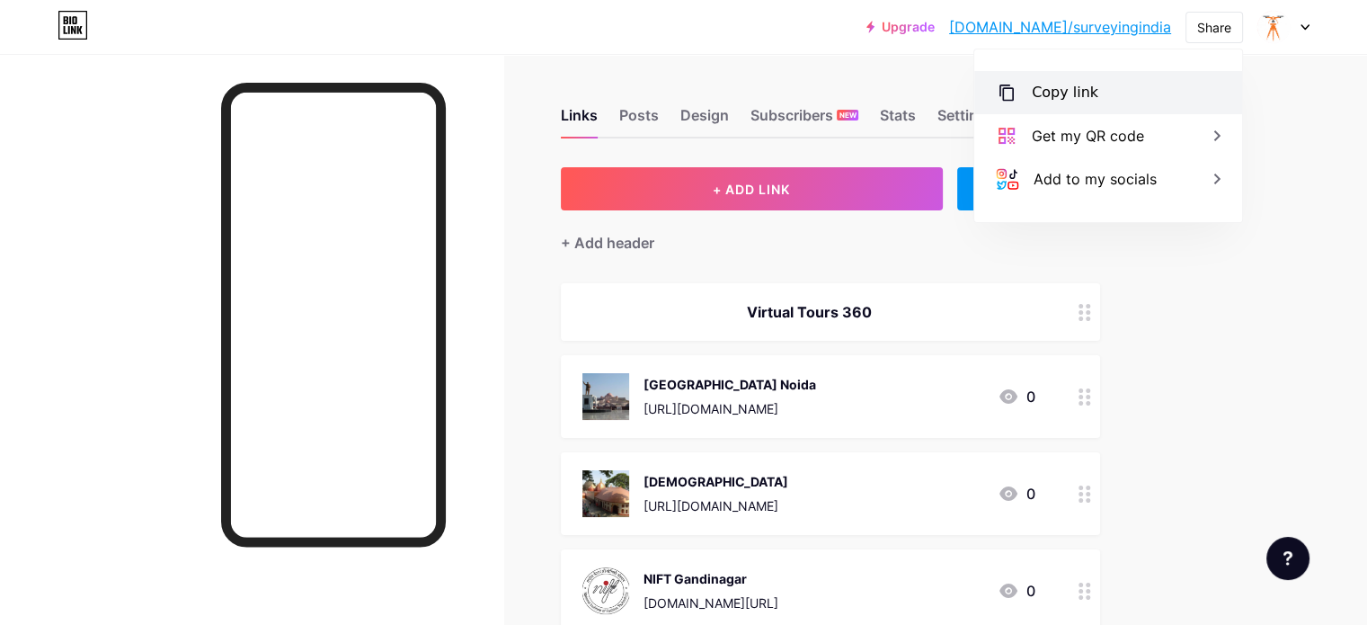
click at [1119, 96] on div "Copy link" at bounding box center [1108, 92] width 268 height 43
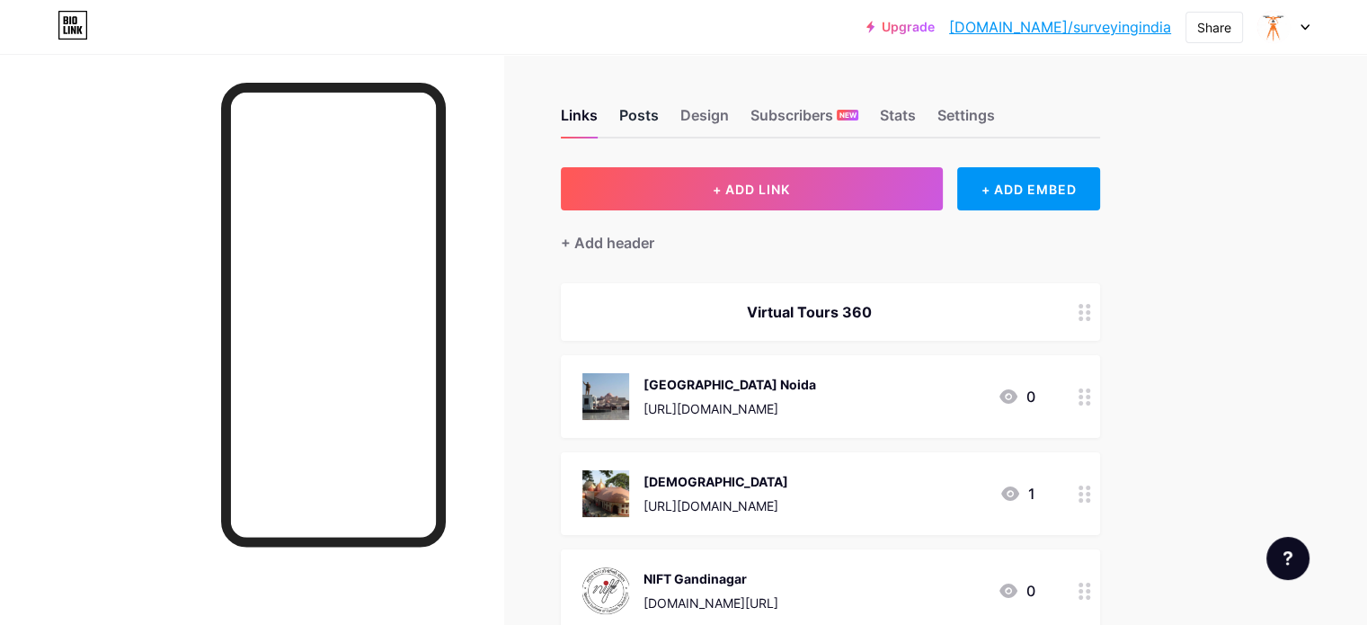
click at [659, 108] on div "Posts" at bounding box center [639, 120] width 40 height 32
click at [729, 129] on div "Design" at bounding box center [704, 120] width 49 height 32
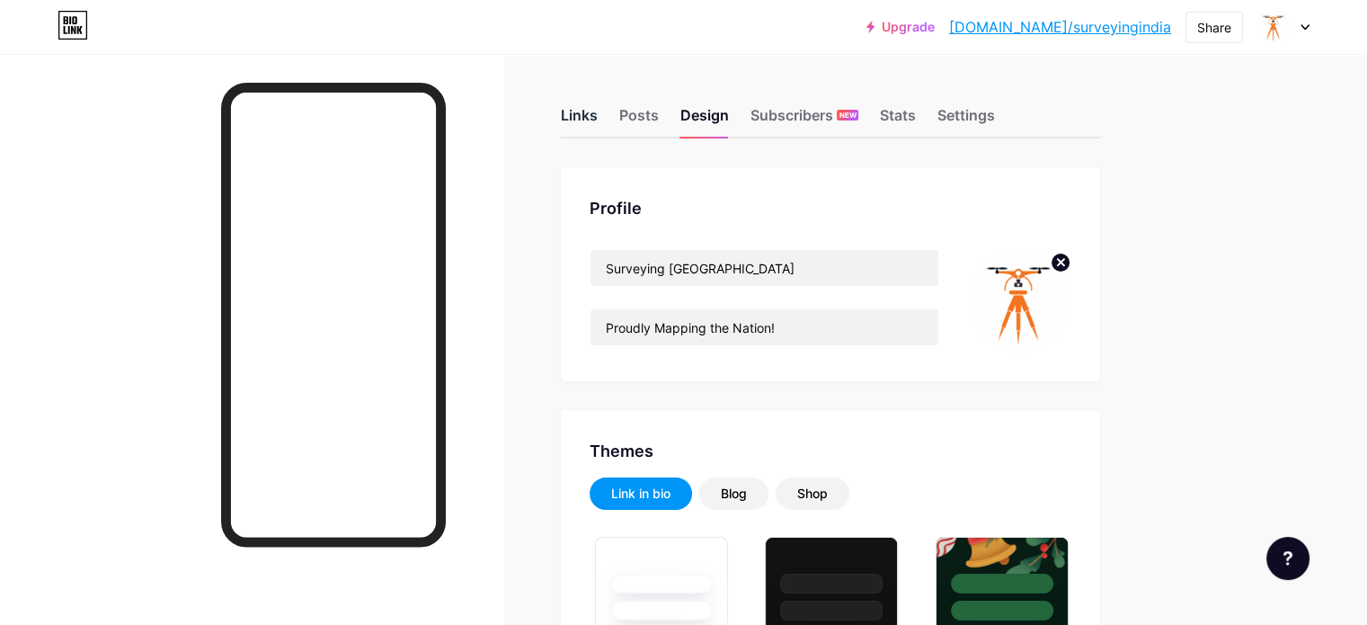
click at [598, 111] on div "Links" at bounding box center [579, 120] width 37 height 32
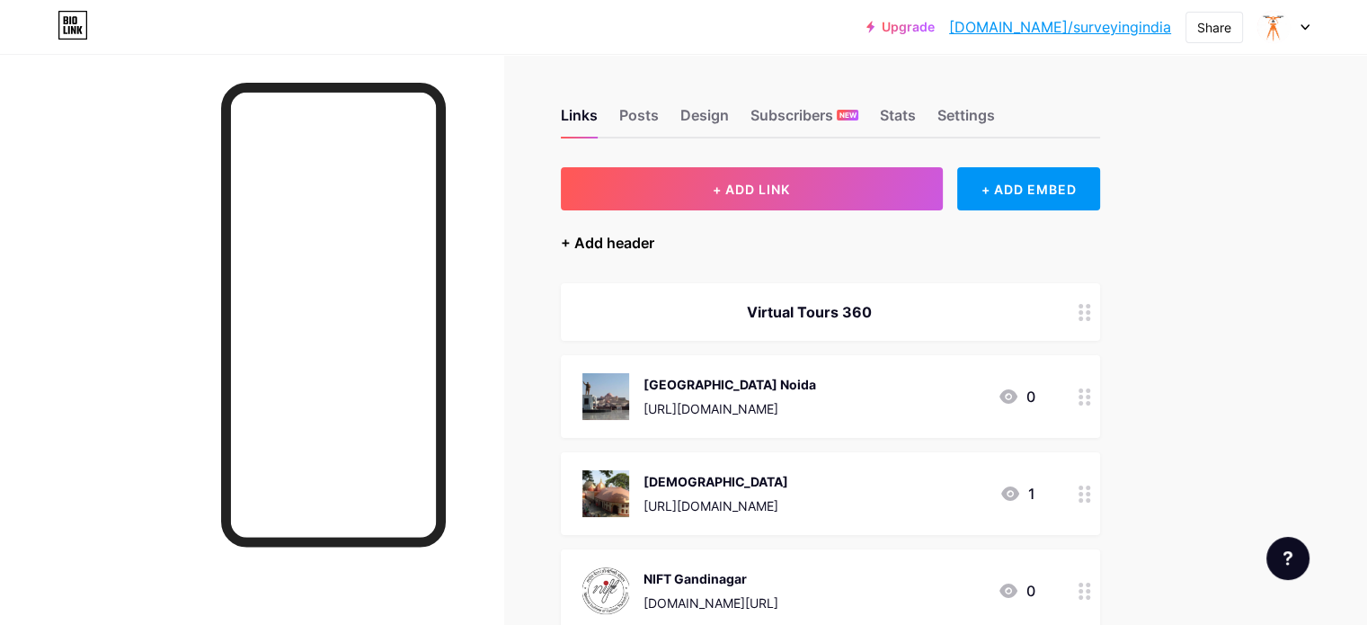
click at [654, 244] on div "+ Add header" at bounding box center [607, 243] width 93 height 22
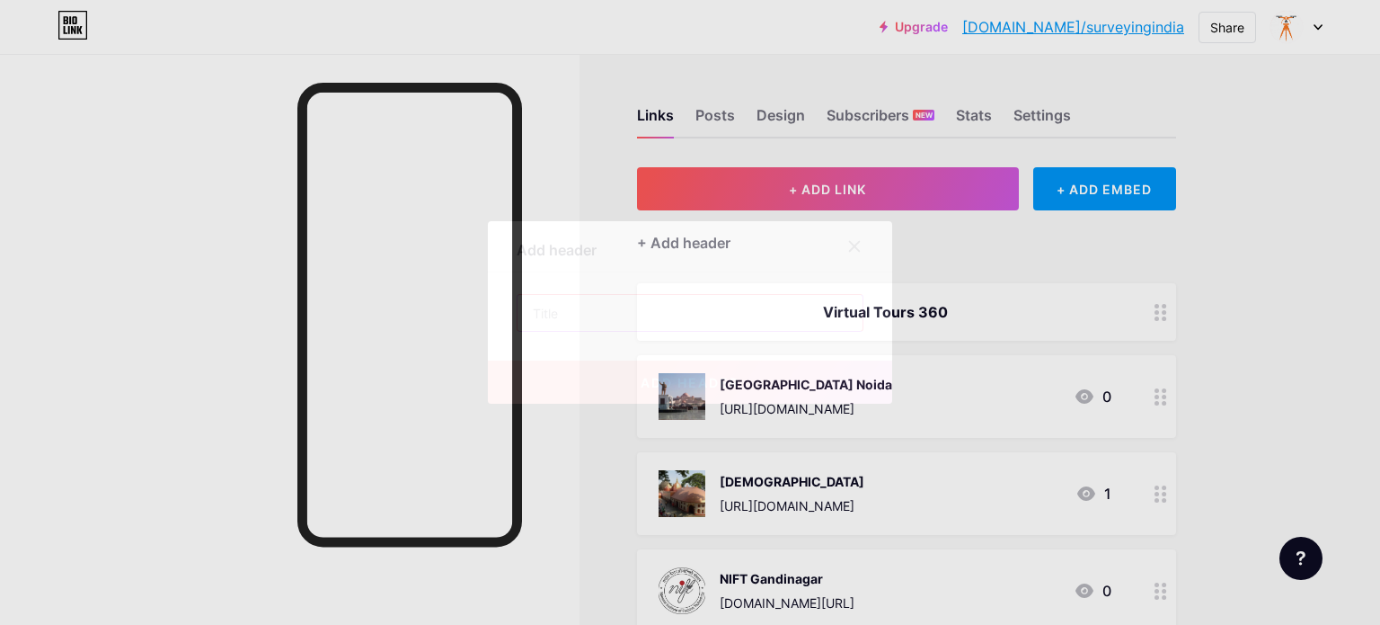
click at [665, 311] on input "text" at bounding box center [690, 313] width 345 height 36
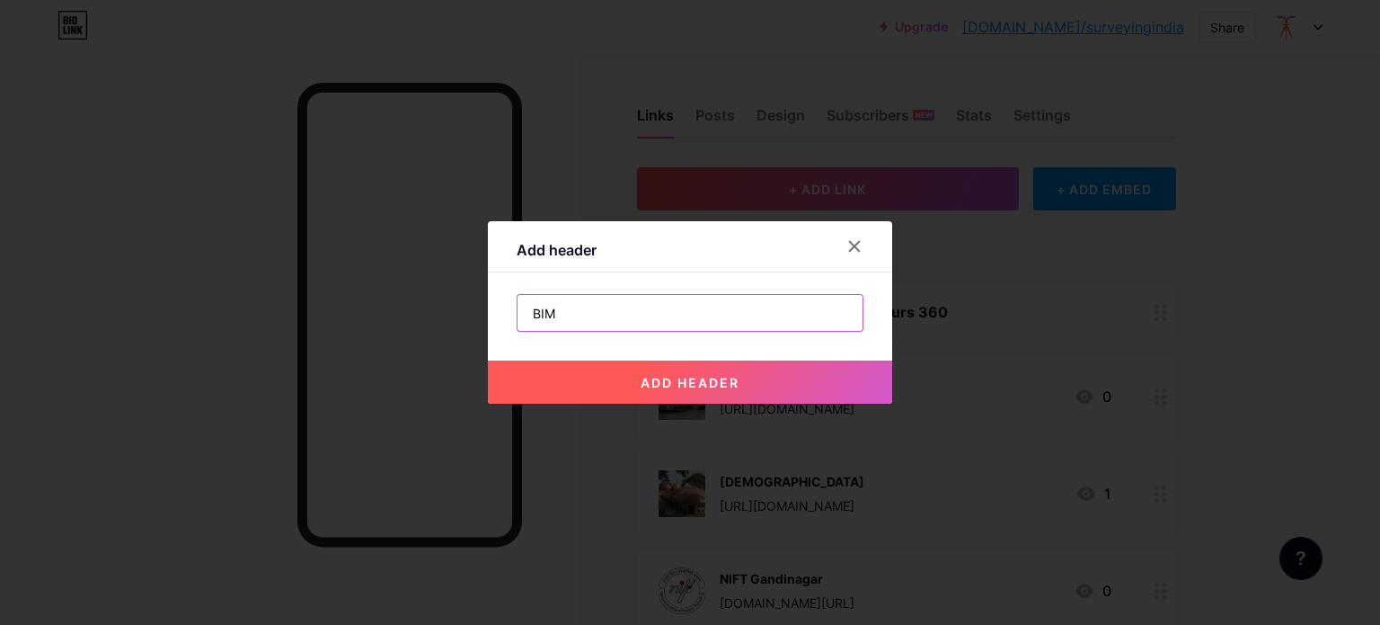
drag, startPoint x: 619, startPoint y: 326, endPoint x: 485, endPoint y: 340, distance: 134.6
click at [517, 332] on div "BIM add header" at bounding box center [690, 313] width 347 height 38
type input "SCAN to BIM"
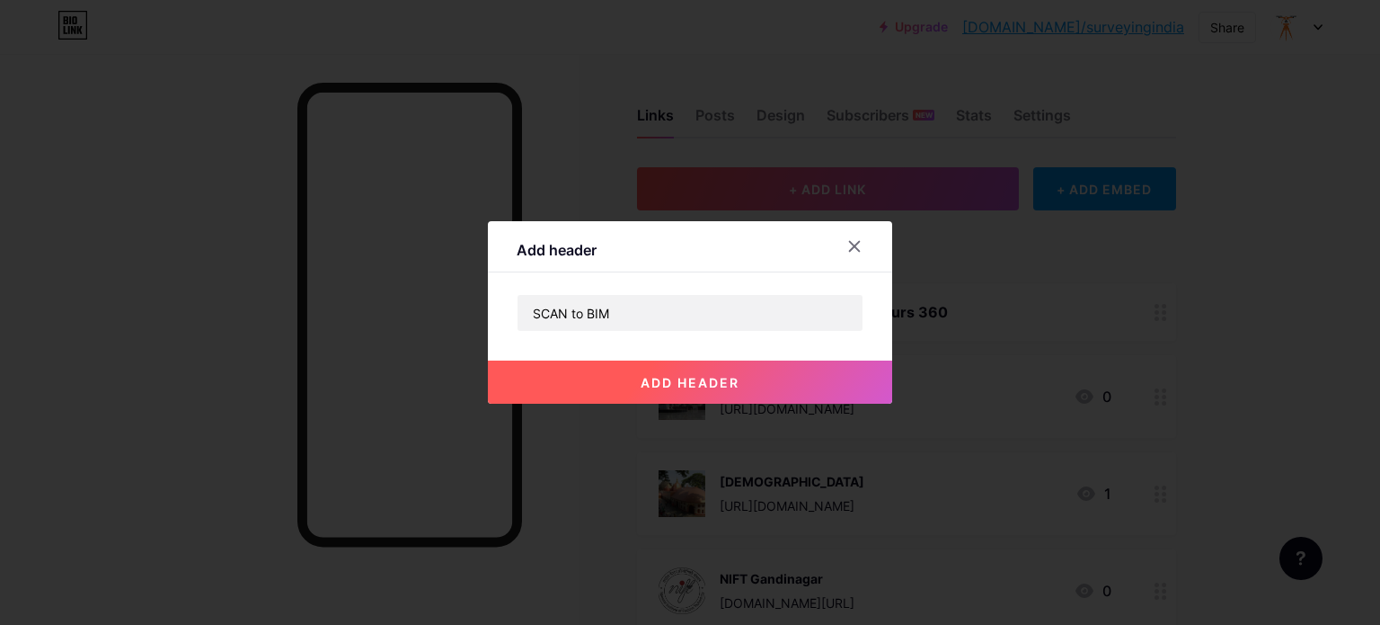
click at [627, 381] on button "add header" at bounding box center [690, 381] width 404 height 43
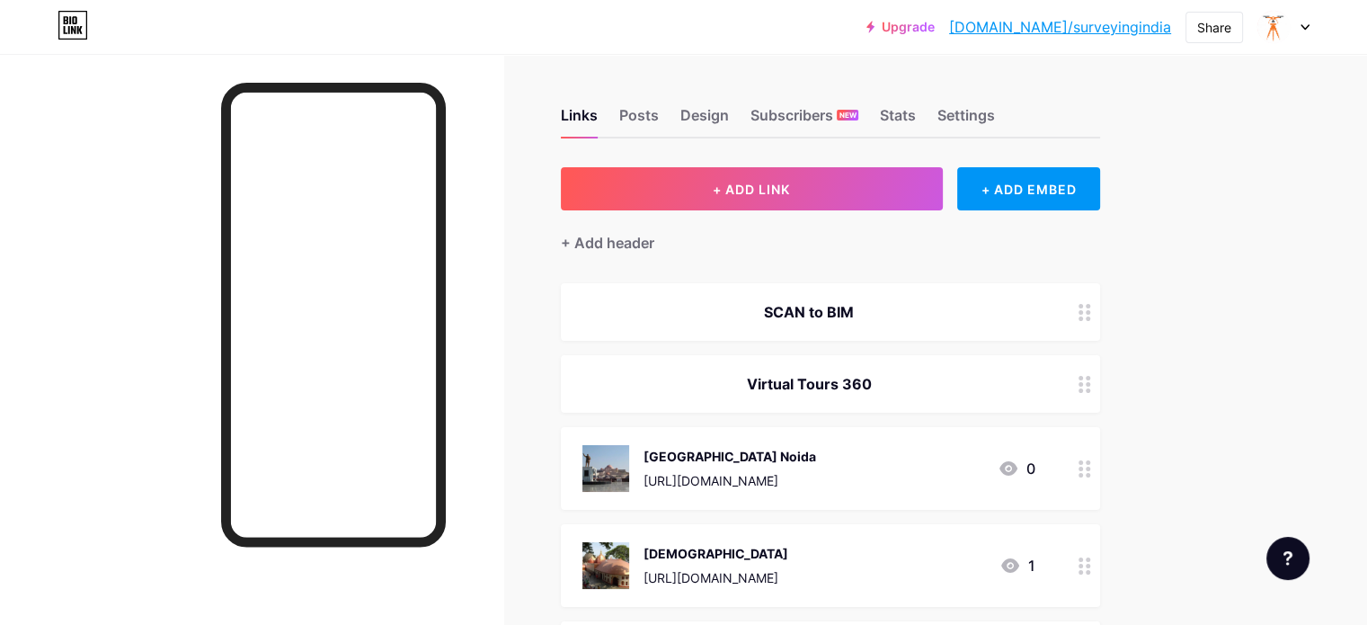
click at [924, 311] on div "SCAN to BIM" at bounding box center [808, 312] width 453 height 22
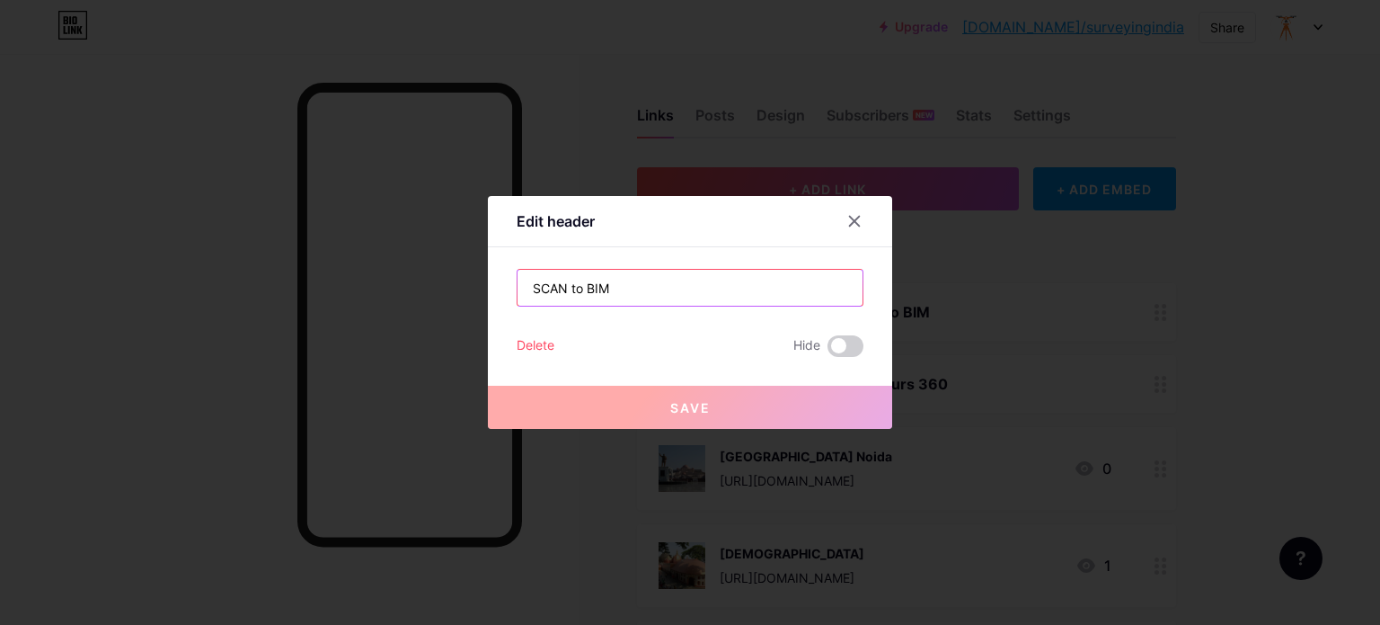
drag, startPoint x: 640, startPoint y: 285, endPoint x: 192, endPoint y: 283, distance: 447.5
click at [192, 283] on div "Edit header SCAN to BIM Delete Hide Save" at bounding box center [690, 312] width 1380 height 625
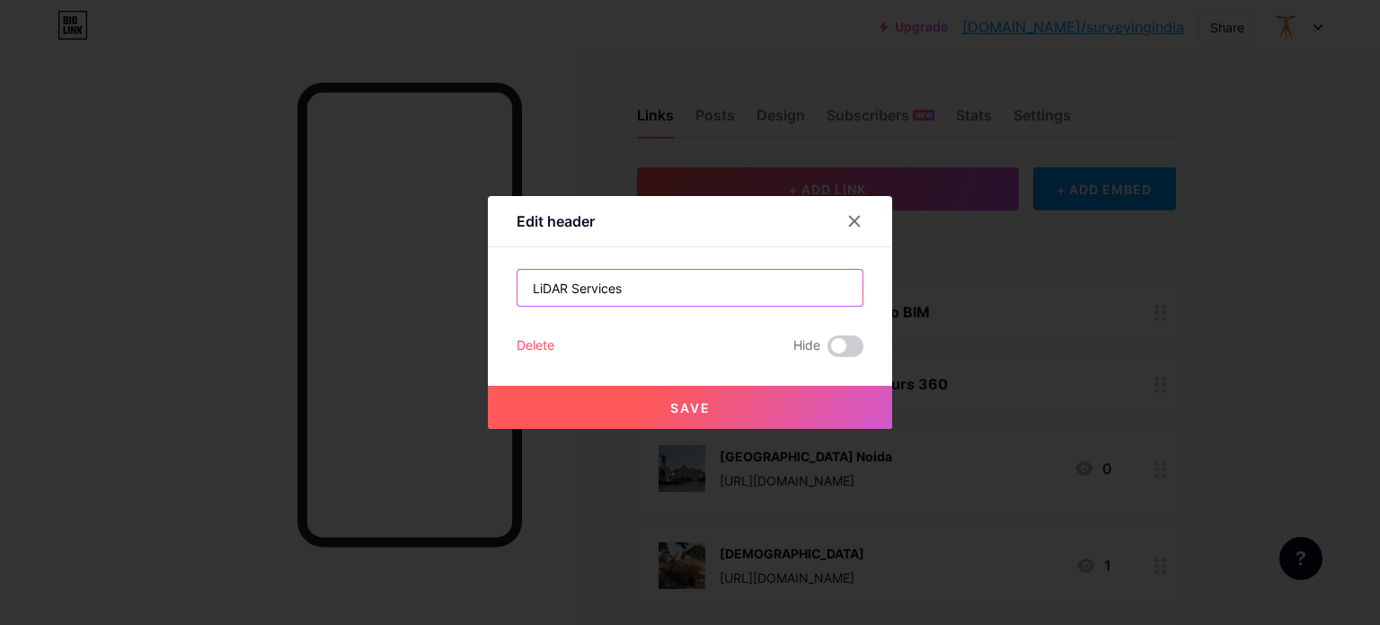
type input "LiDAR Services"
click at [675, 412] on span "Save" at bounding box center [690, 407] width 40 height 15
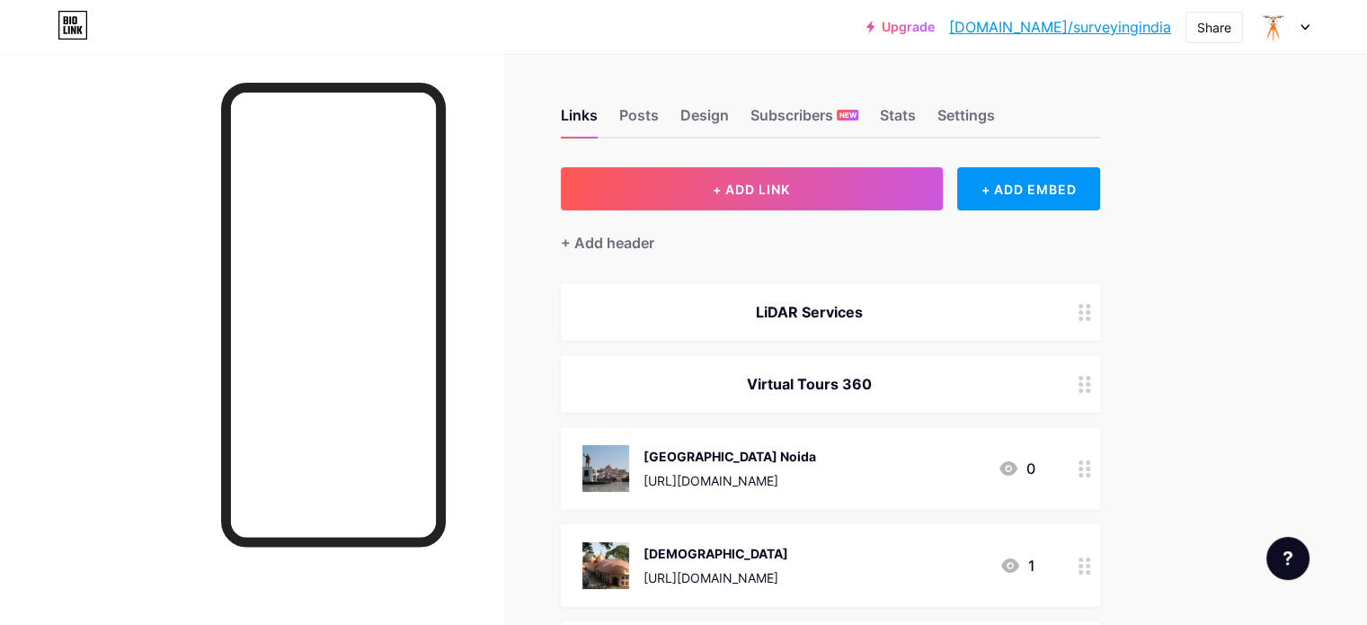
click at [913, 323] on div "LiDAR Services" at bounding box center [830, 312] width 539 height 58
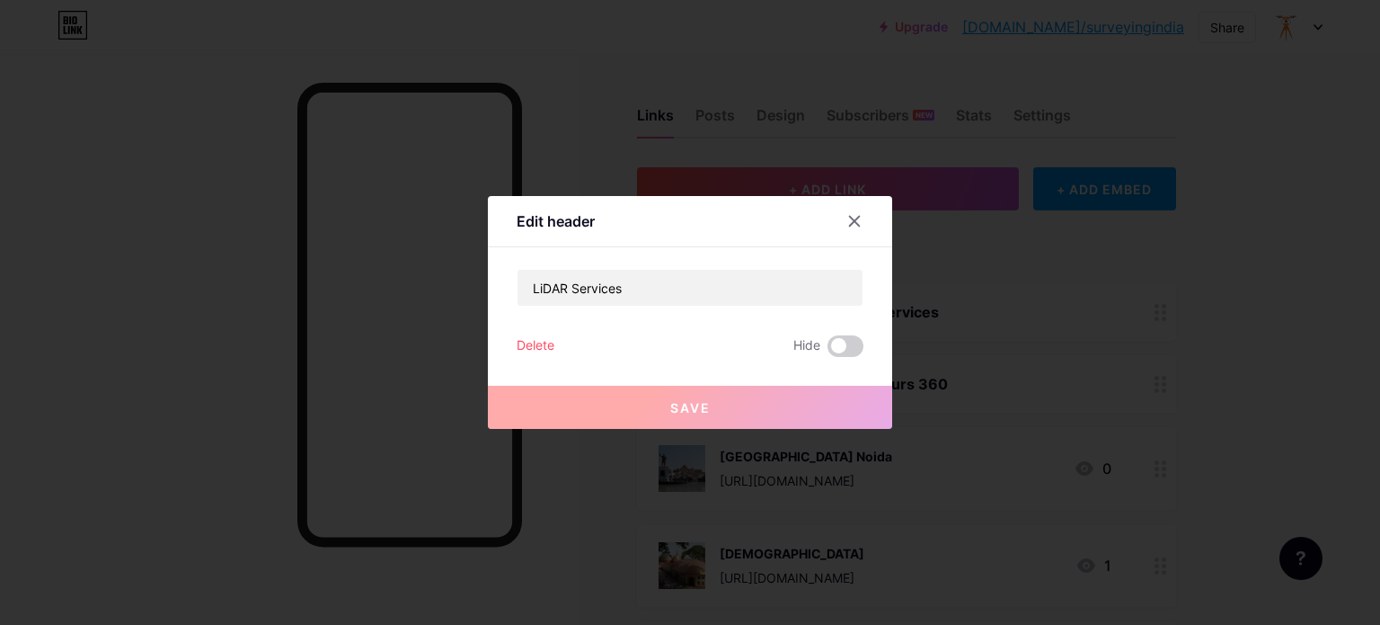
click at [841, 217] on div at bounding box center [854, 221] width 32 height 32
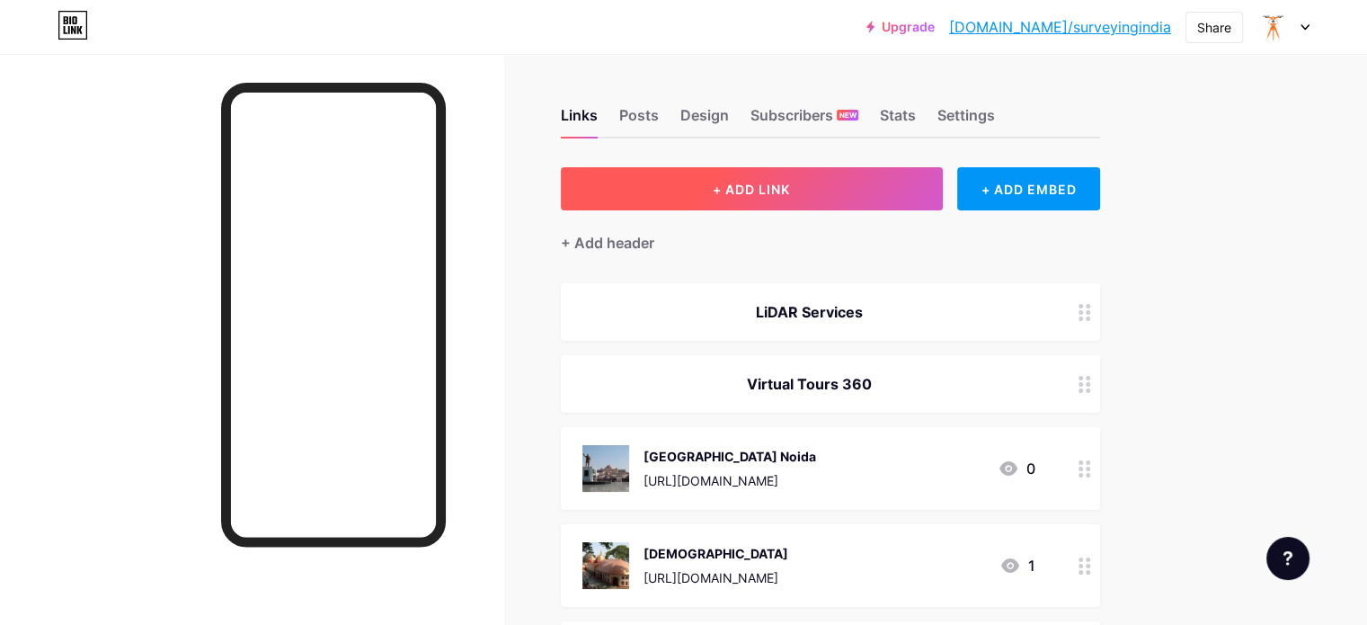
click at [897, 195] on button "+ ADD LINK" at bounding box center [752, 188] width 382 height 43
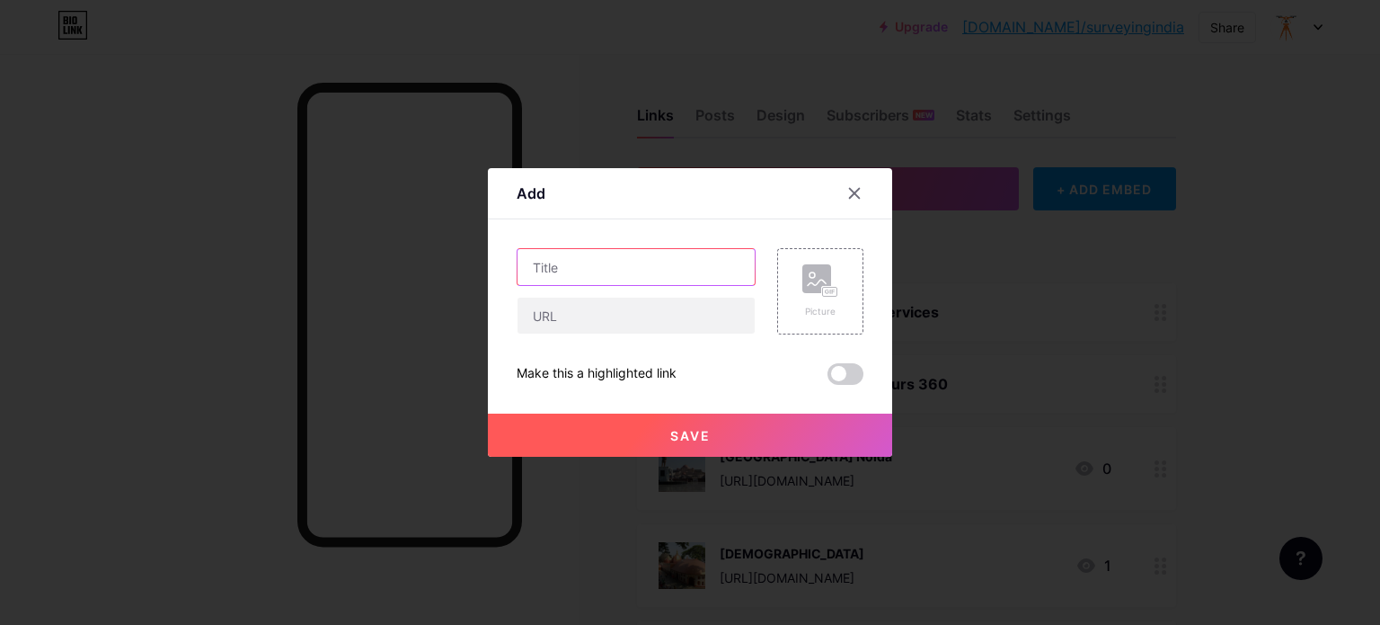
click at [560, 269] on input "text" at bounding box center [636, 267] width 237 height 36
type input "BIM Demo"
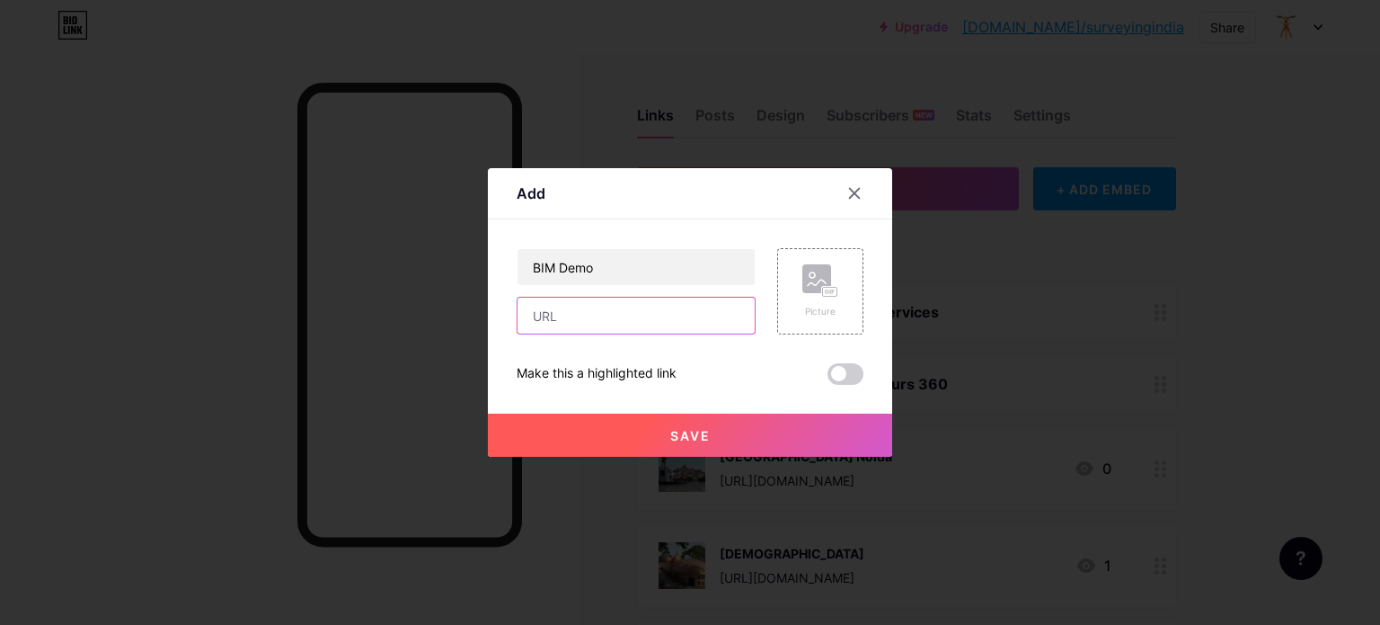
click at [590, 304] on input "text" at bounding box center [636, 315] width 237 height 36
paste input "https://surveyingindia.in/bim_demo/"
type input "https://surveyingindia.in/bim_demo/"
click at [639, 432] on button "Save" at bounding box center [690, 434] width 404 height 43
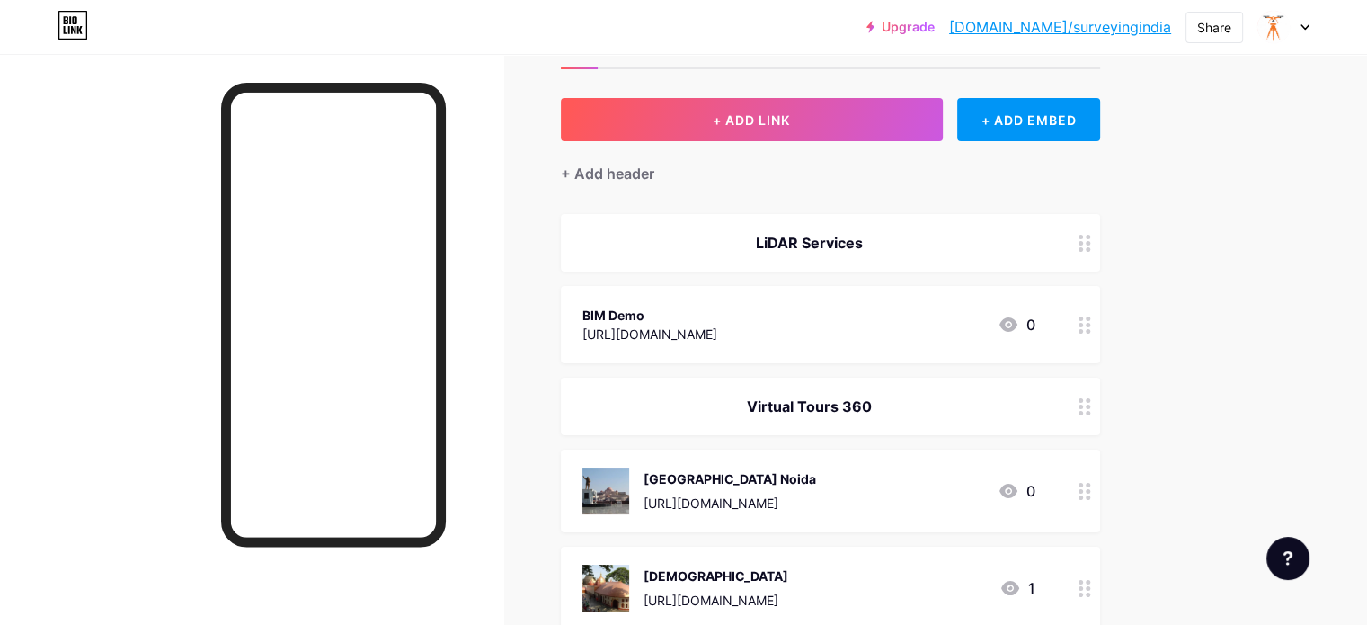
scroll to position [180, 0]
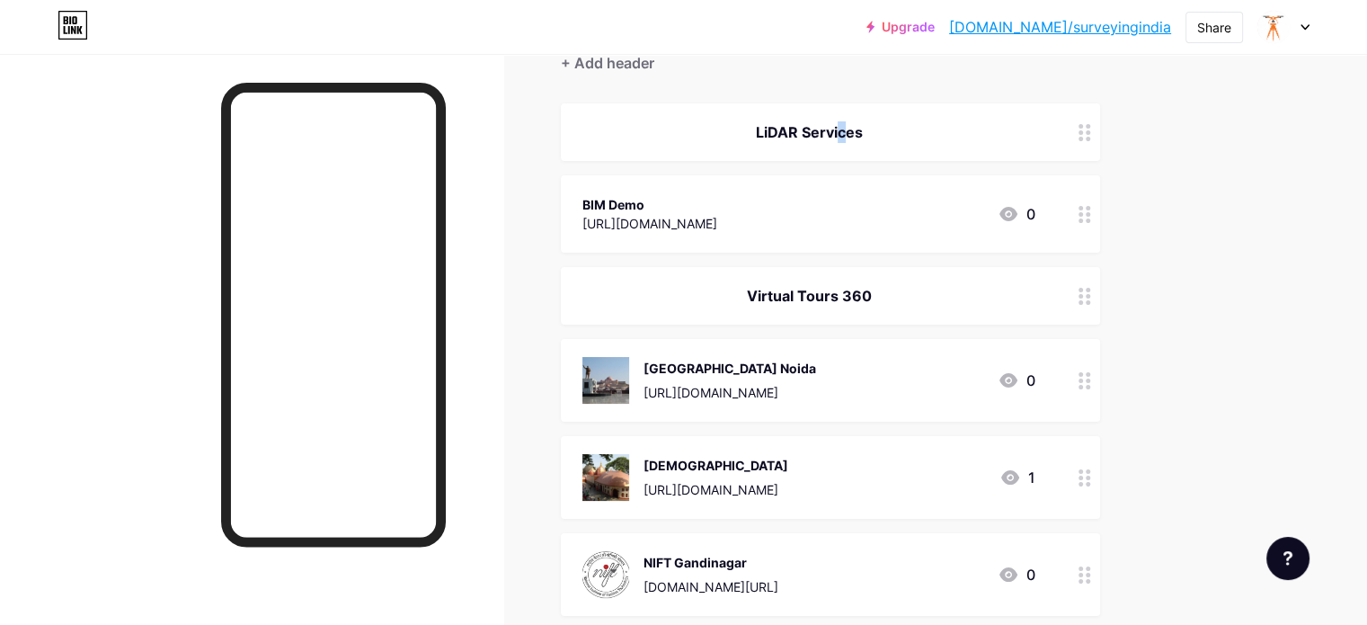
drag, startPoint x: 895, startPoint y: 111, endPoint x: 899, endPoint y: 148, distance: 37.0
click at [899, 148] on div "LiDAR Services" at bounding box center [830, 132] width 539 height 58
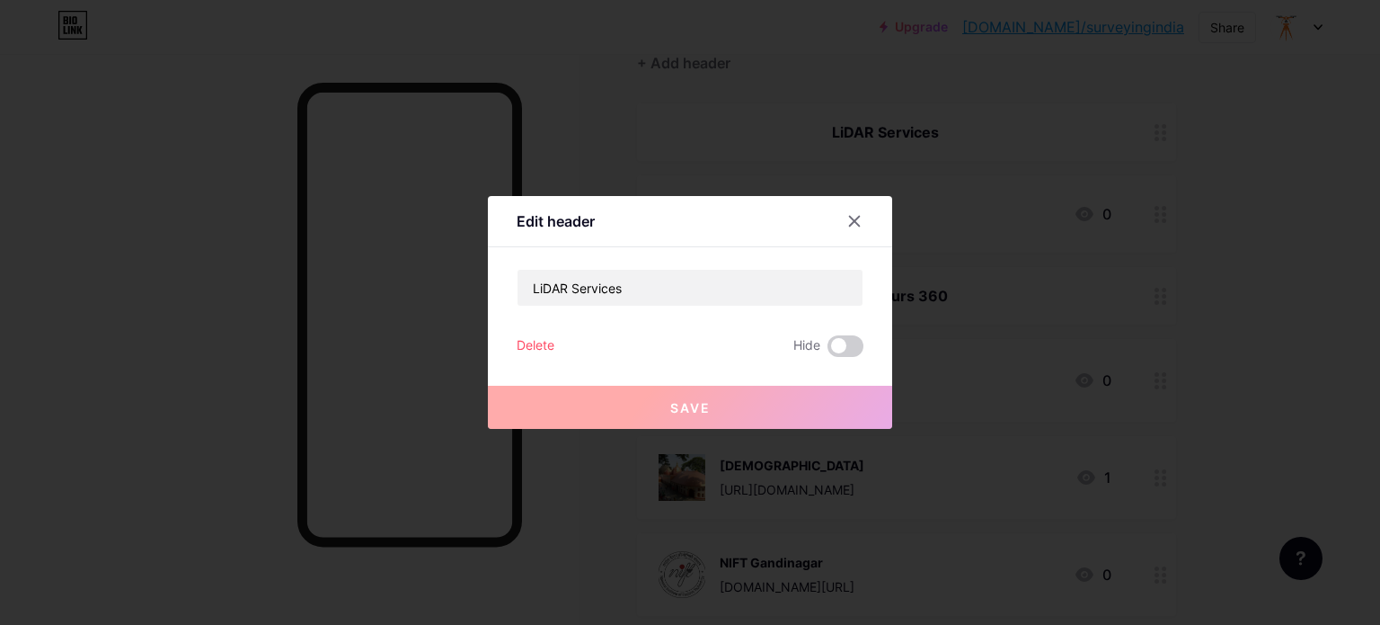
click at [1238, 162] on div at bounding box center [690, 312] width 1380 height 625
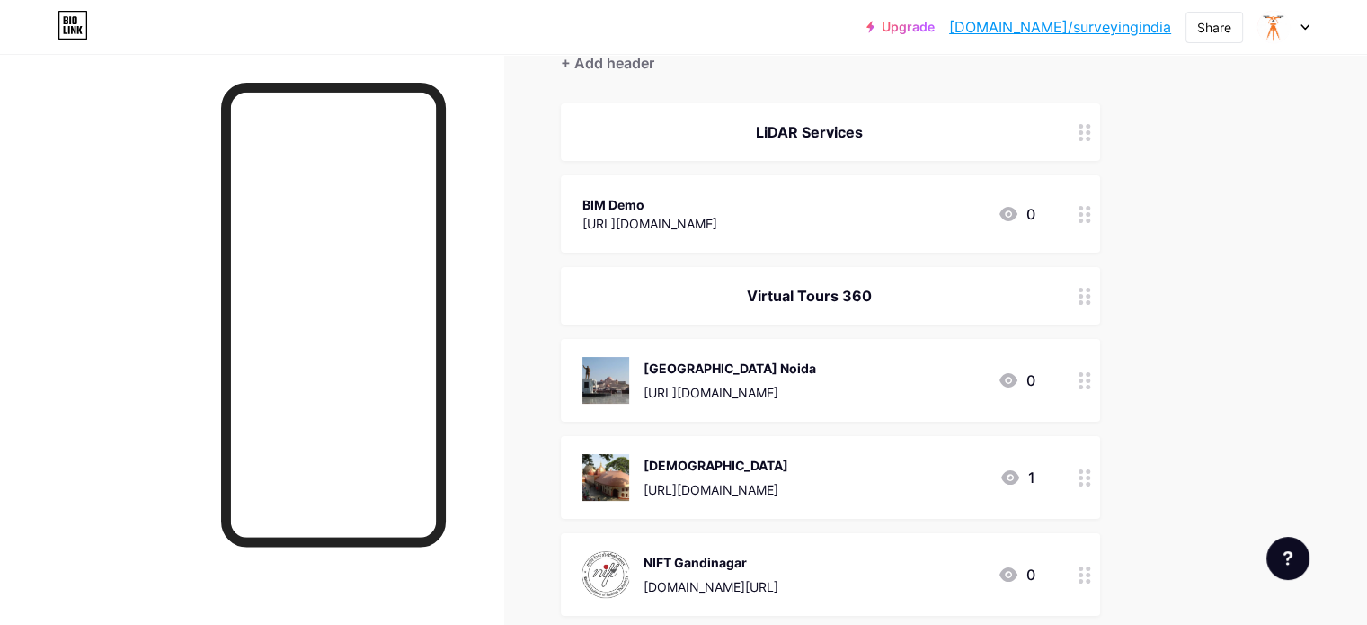
drag, startPoint x: 874, startPoint y: 129, endPoint x: 841, endPoint y: 356, distance: 228.9
click at [1175, 222] on div "Links Posts Design Subscribers NEW Stats Settings + ADD LINK + ADD EMBED + Add …" at bounding box center [587, 628] width 1175 height 1508
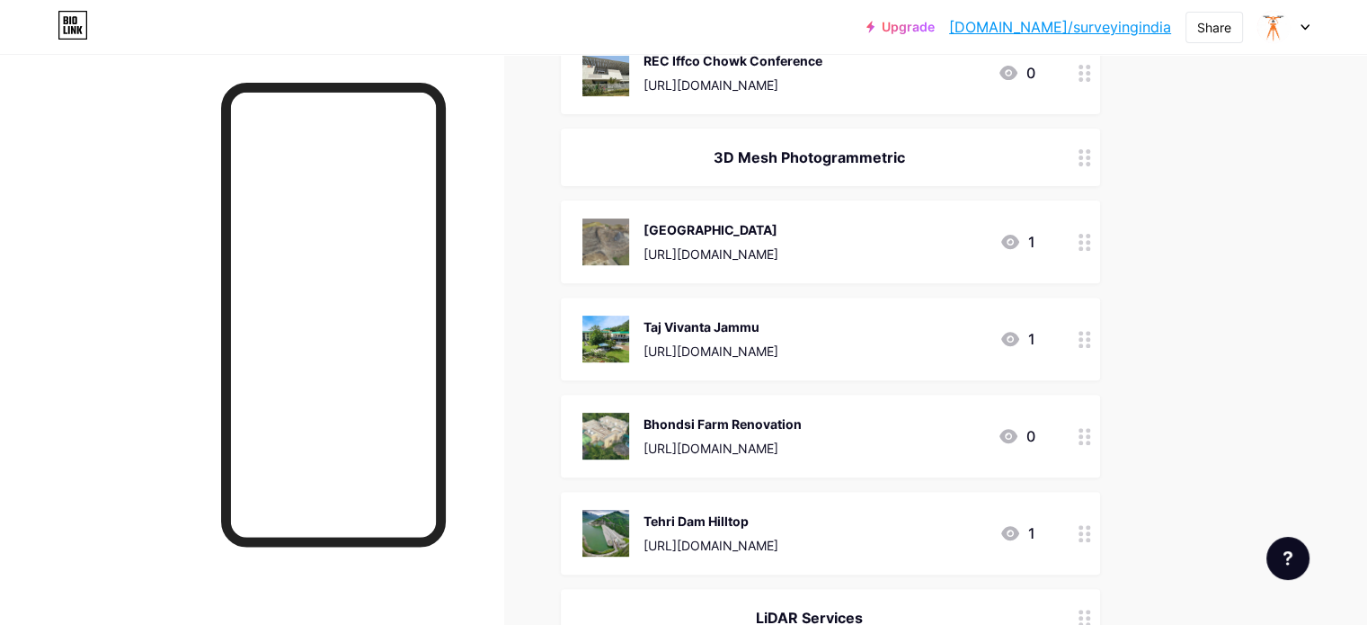
scroll to position [935, 0]
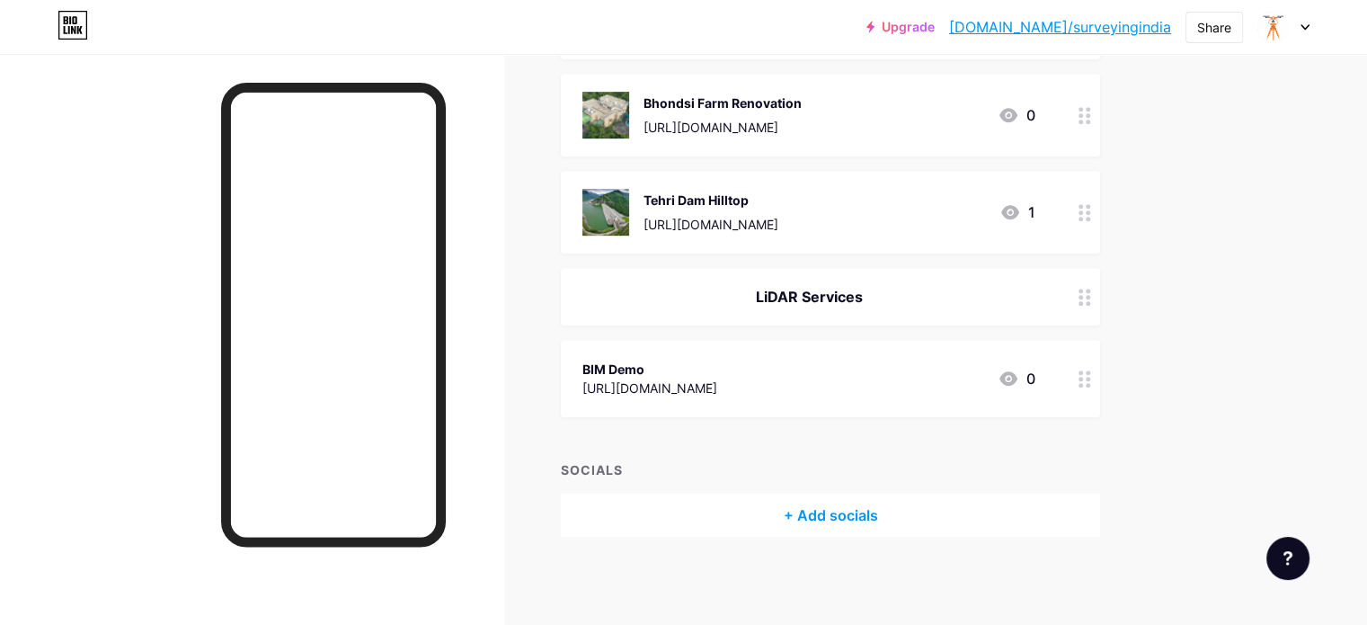
click at [913, 524] on div "+ Add socials" at bounding box center [830, 514] width 539 height 43
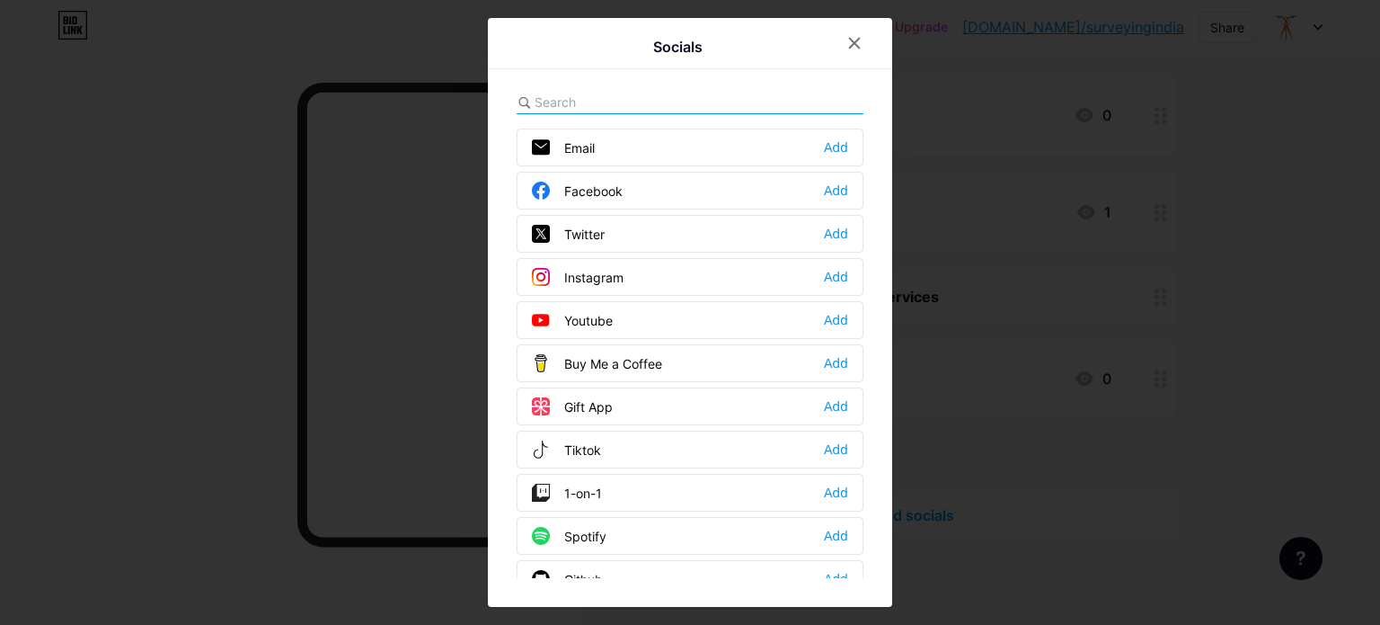
click at [586, 314] on div "Youtube" at bounding box center [572, 320] width 81 height 18
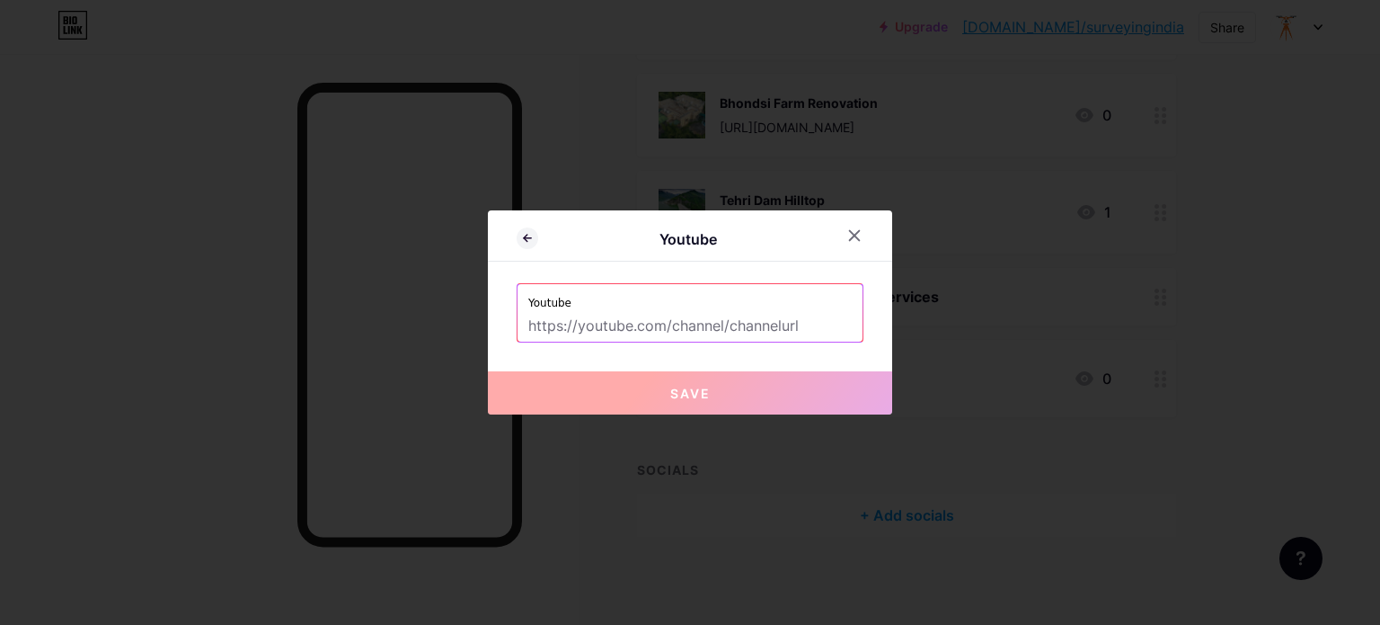
click at [809, 330] on input "text" at bounding box center [689, 326] width 323 height 31
paste input "https://www.youtube.com/@SurveyingIndia"
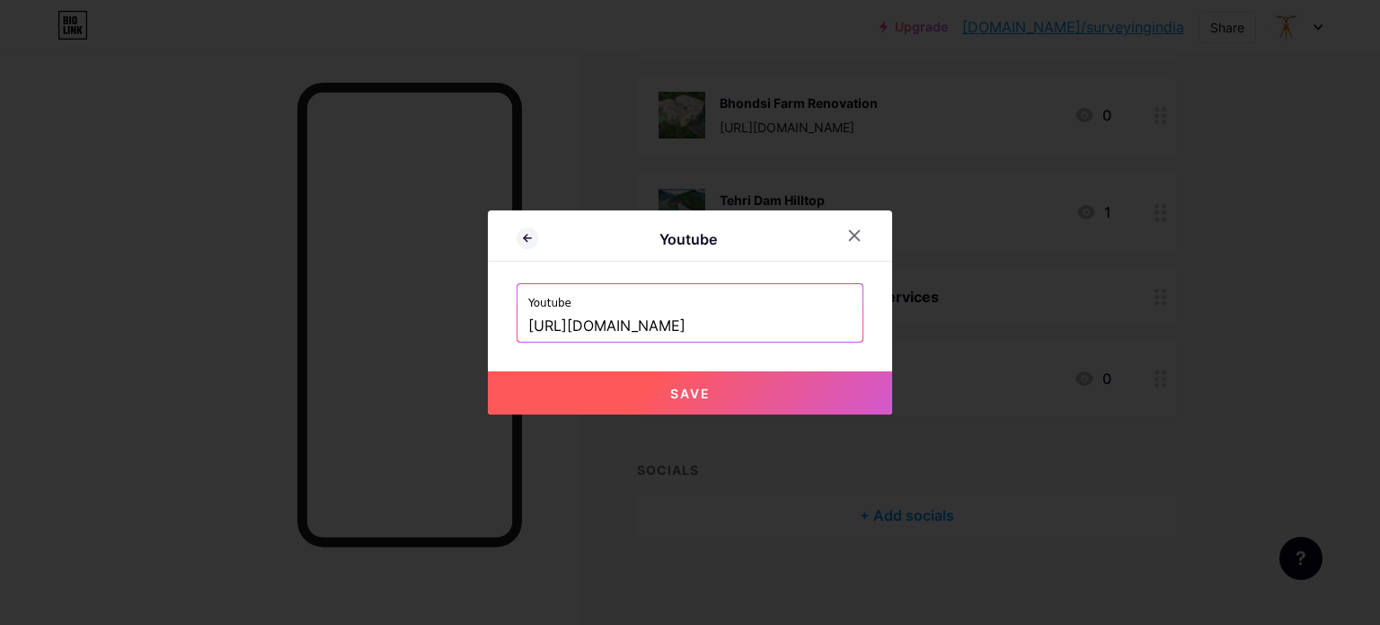
type input "https://www.youtube.com/@SurveyingIndia"
click at [707, 395] on button "Save" at bounding box center [690, 392] width 404 height 43
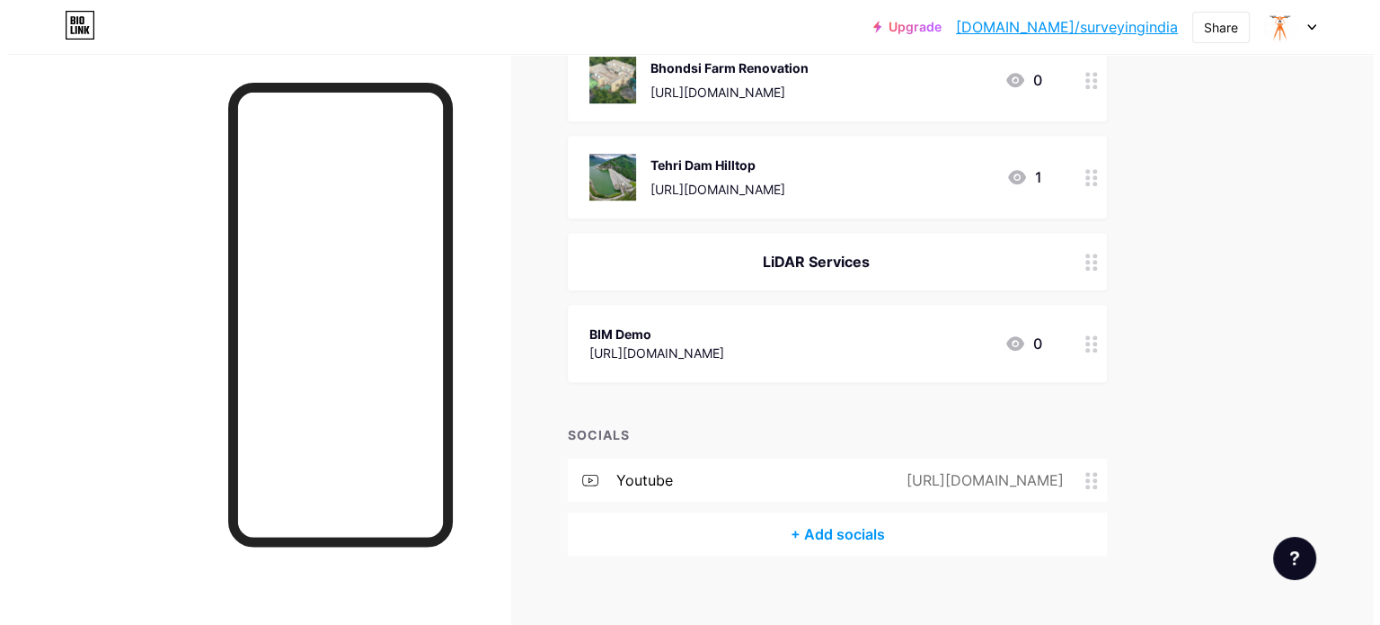
scroll to position [989, 0]
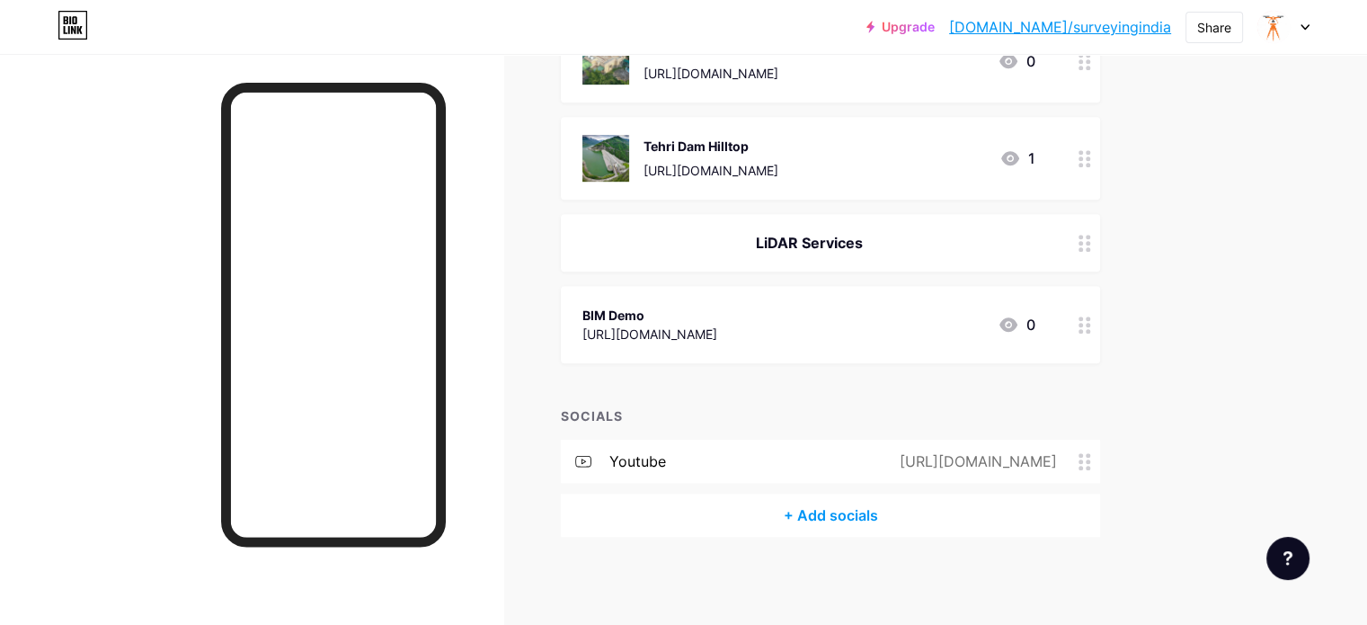
click at [912, 510] on div "+ Add socials" at bounding box center [830, 514] width 539 height 43
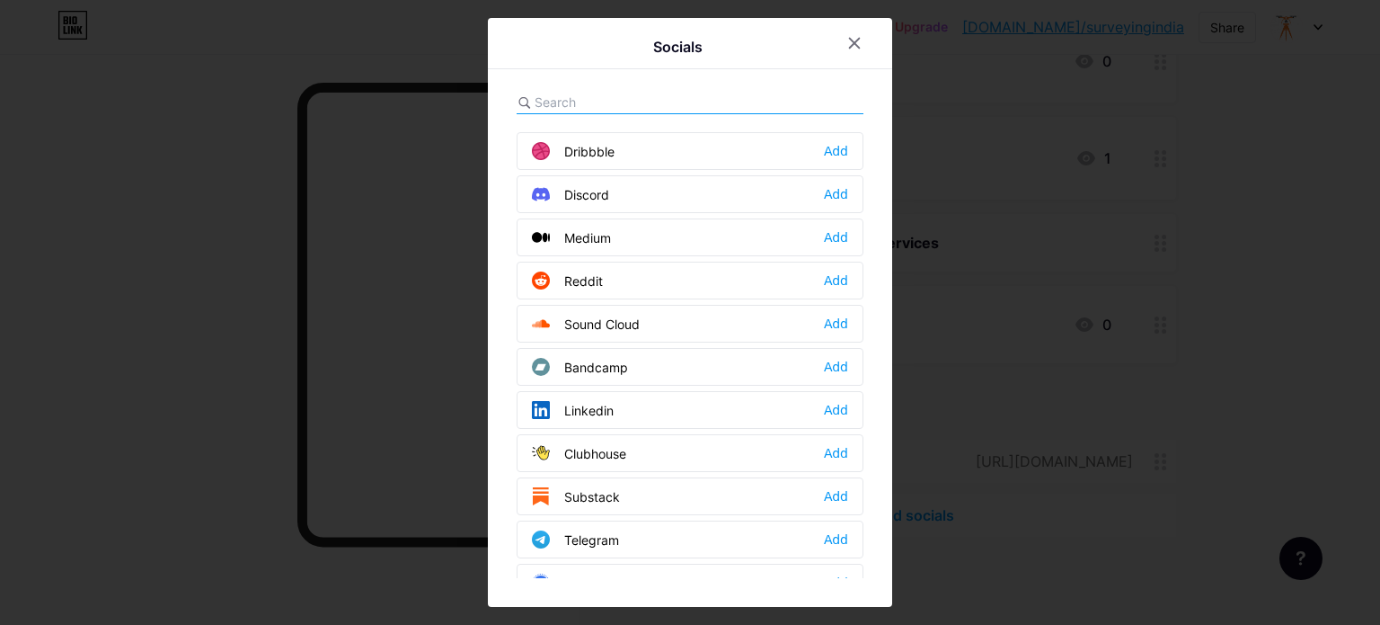
scroll to position [539, 0]
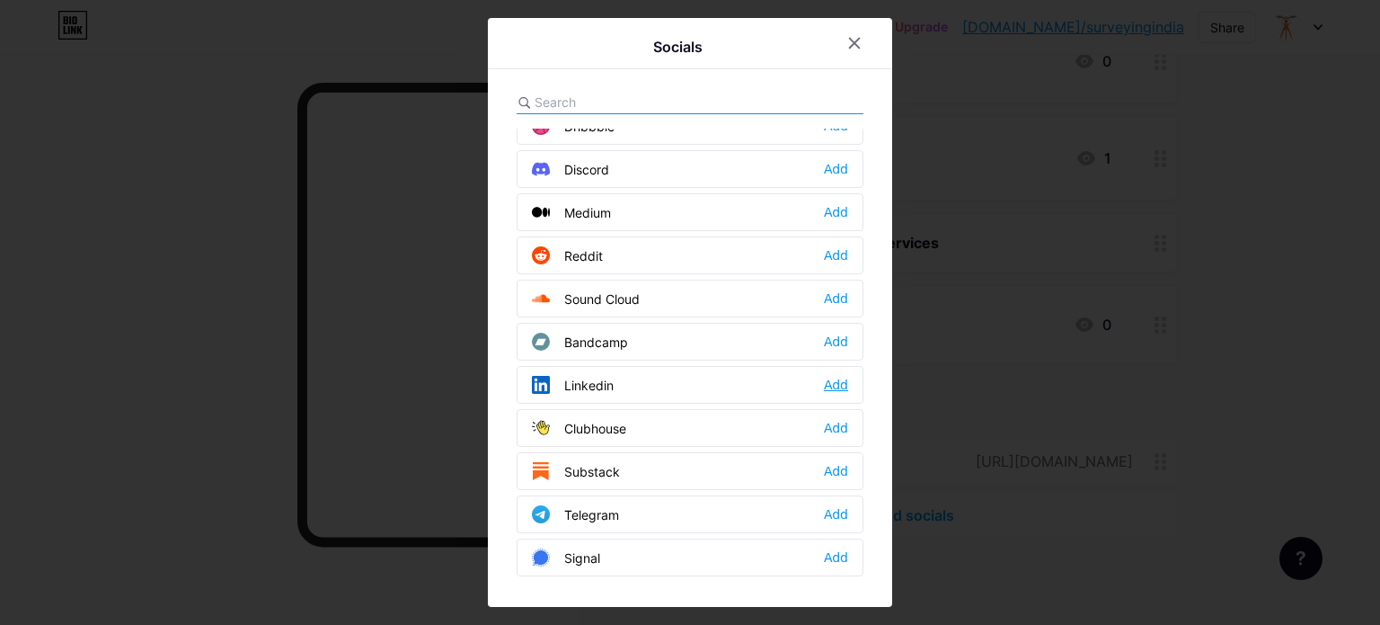
click at [833, 380] on div "Add" at bounding box center [836, 385] width 24 height 18
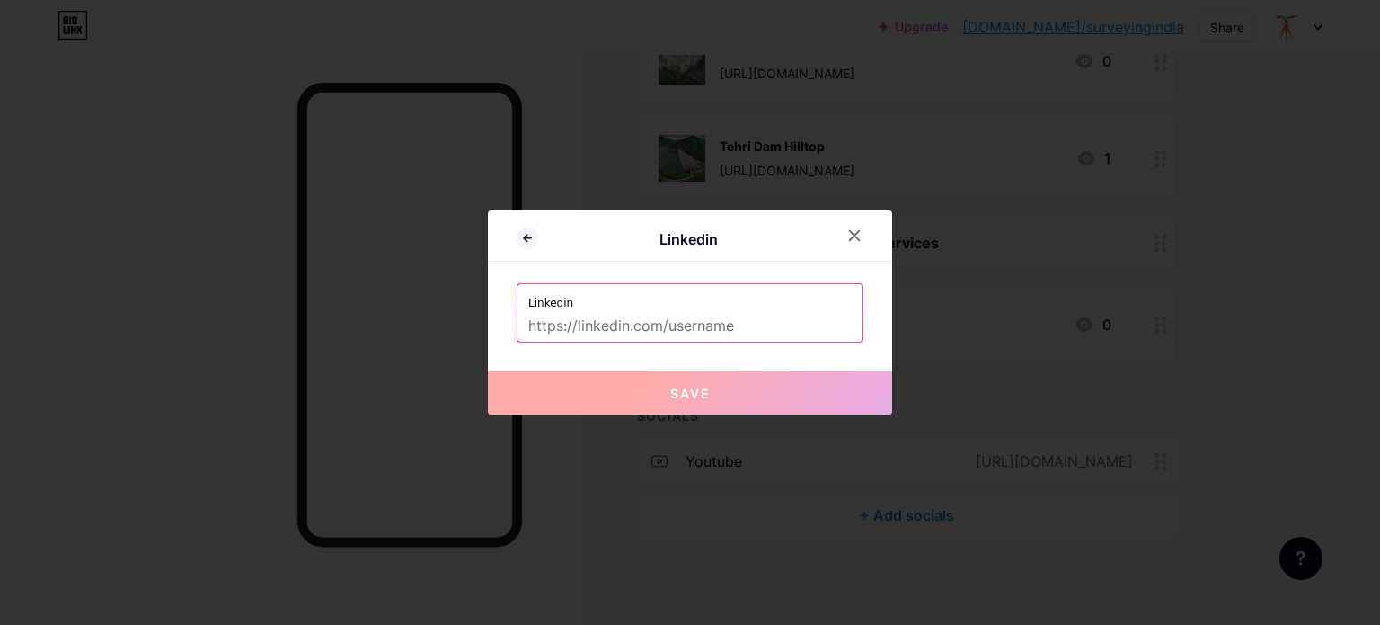
click at [714, 332] on input "text" at bounding box center [689, 326] width 323 height 31
paste input "https://www.linkedin.com/company/104431511"
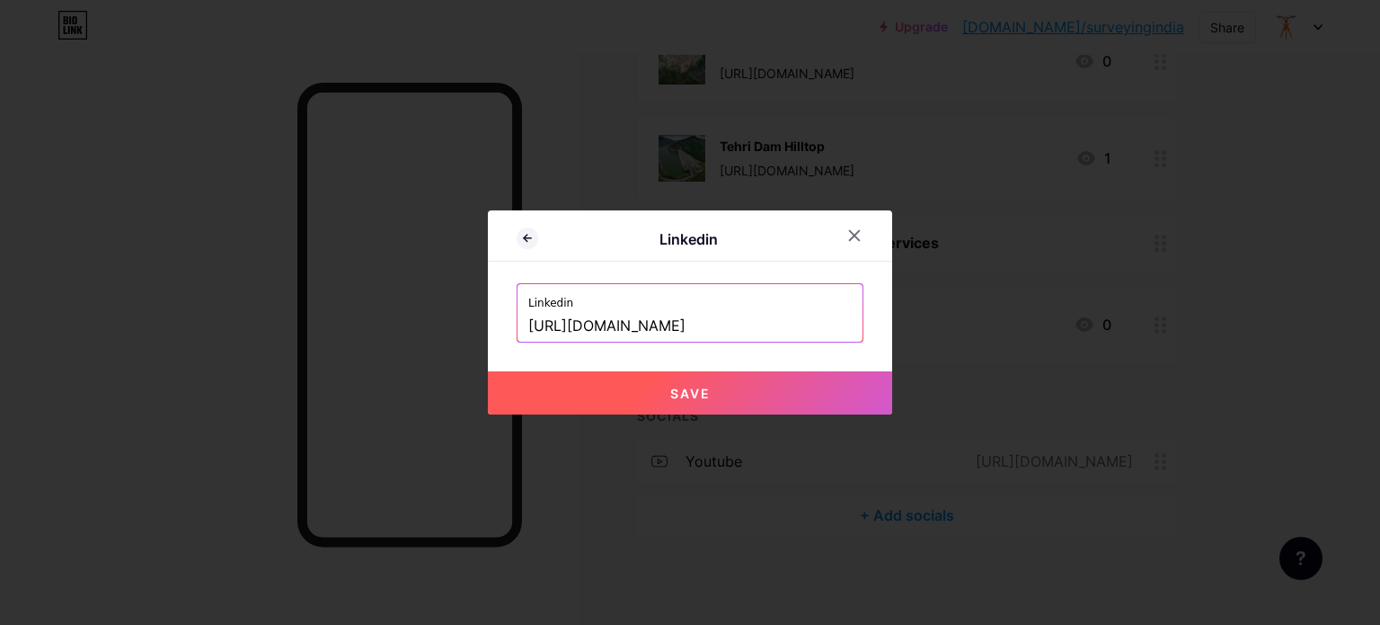
type input "https://www.linkedin.com/company/104431511"
click at [691, 377] on button "Save" at bounding box center [690, 392] width 404 height 43
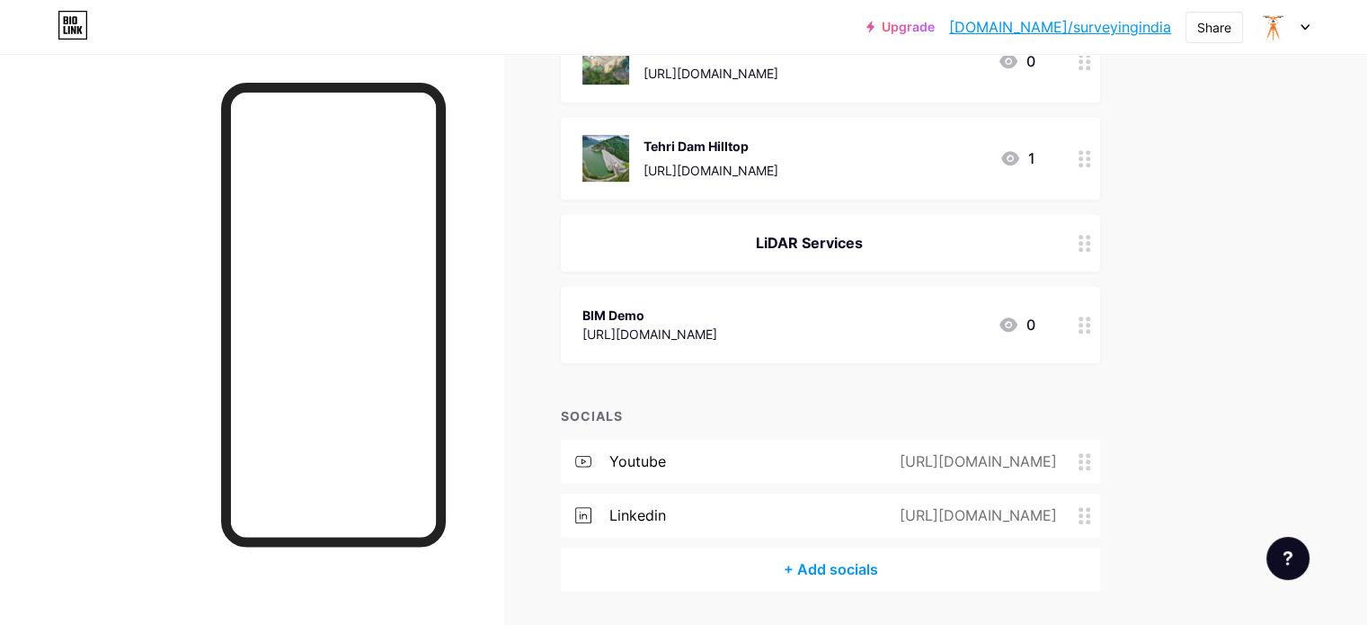
click at [902, 575] on div "+ Add socials" at bounding box center [830, 568] width 539 height 43
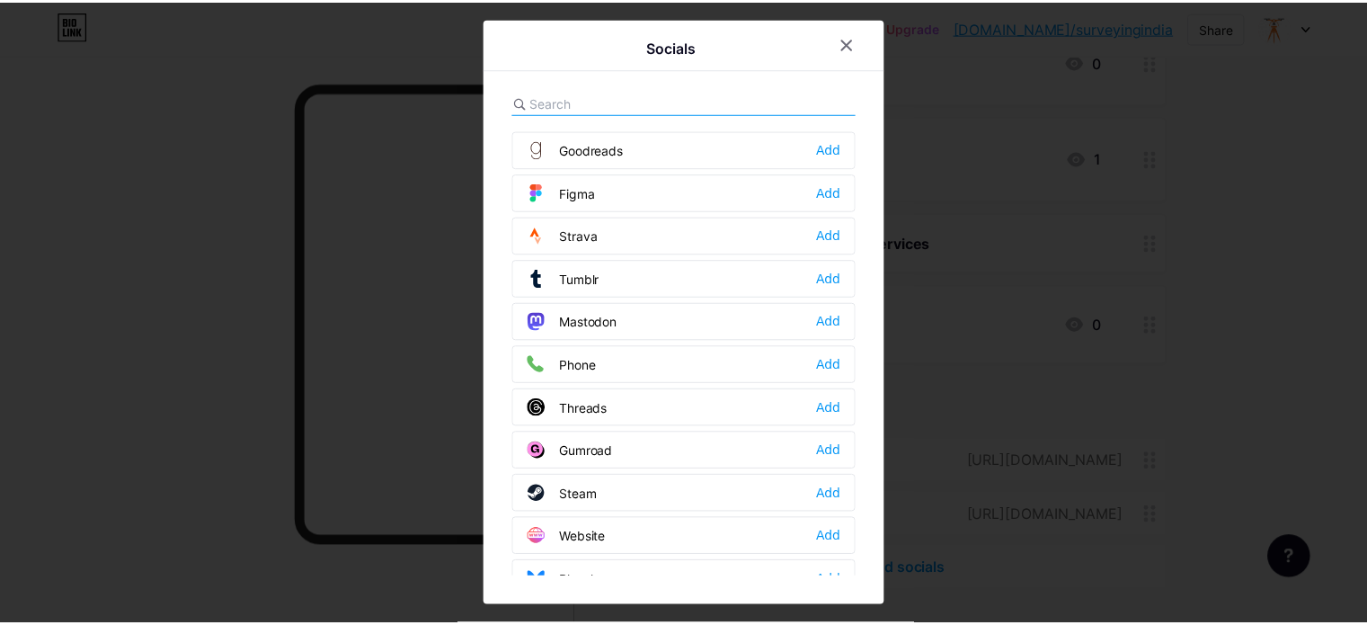
scroll to position [1603, 0]
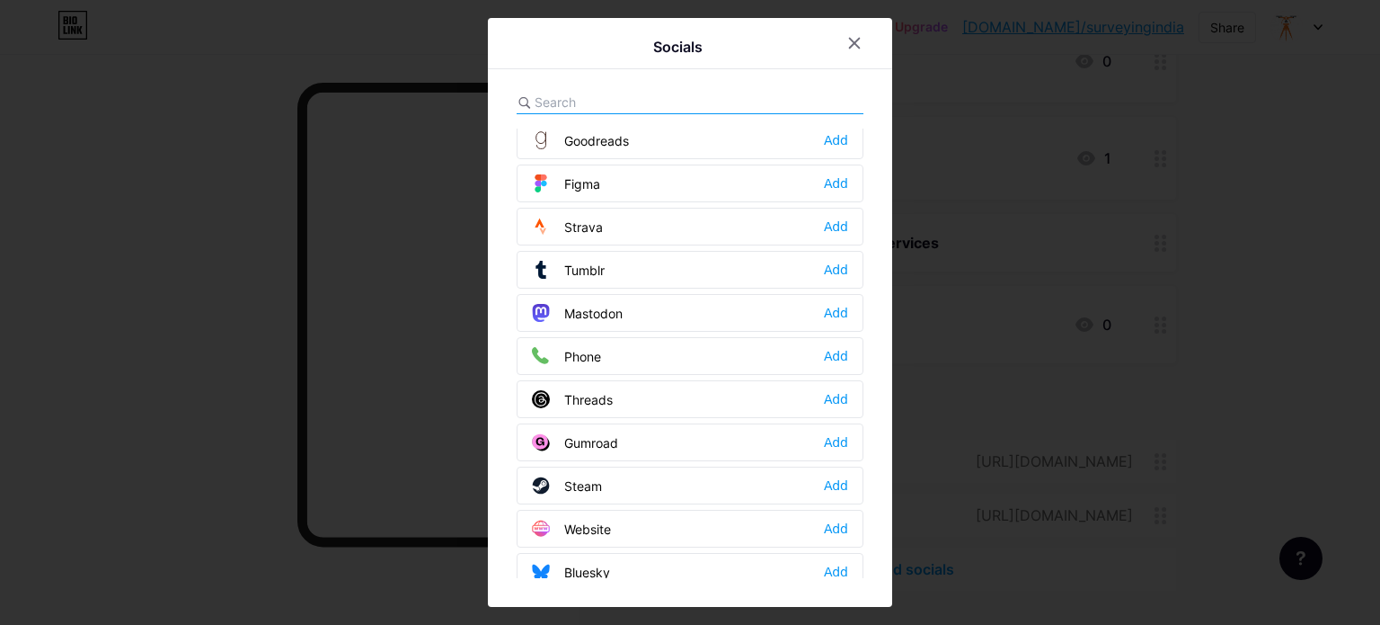
click at [670, 510] on div "Website Add" at bounding box center [690, 529] width 347 height 38
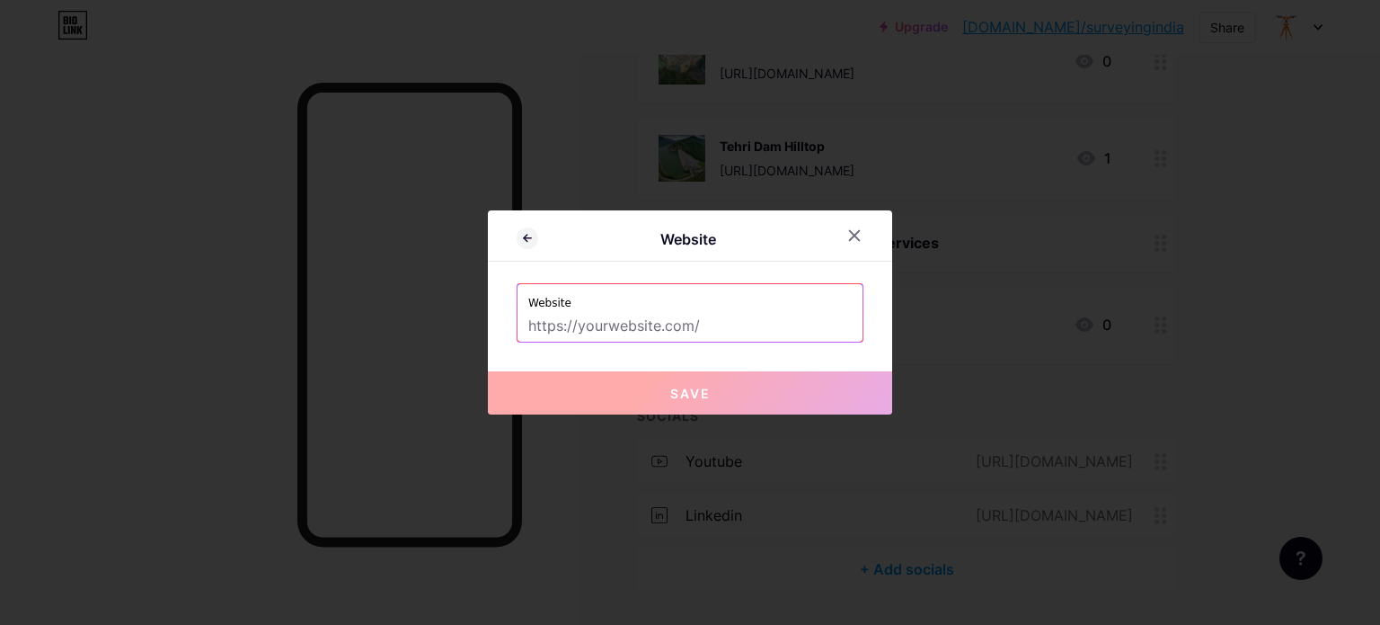
click at [579, 324] on input "text" at bounding box center [689, 326] width 323 height 31
paste input "https://www.linkedin.com/company/104431511"
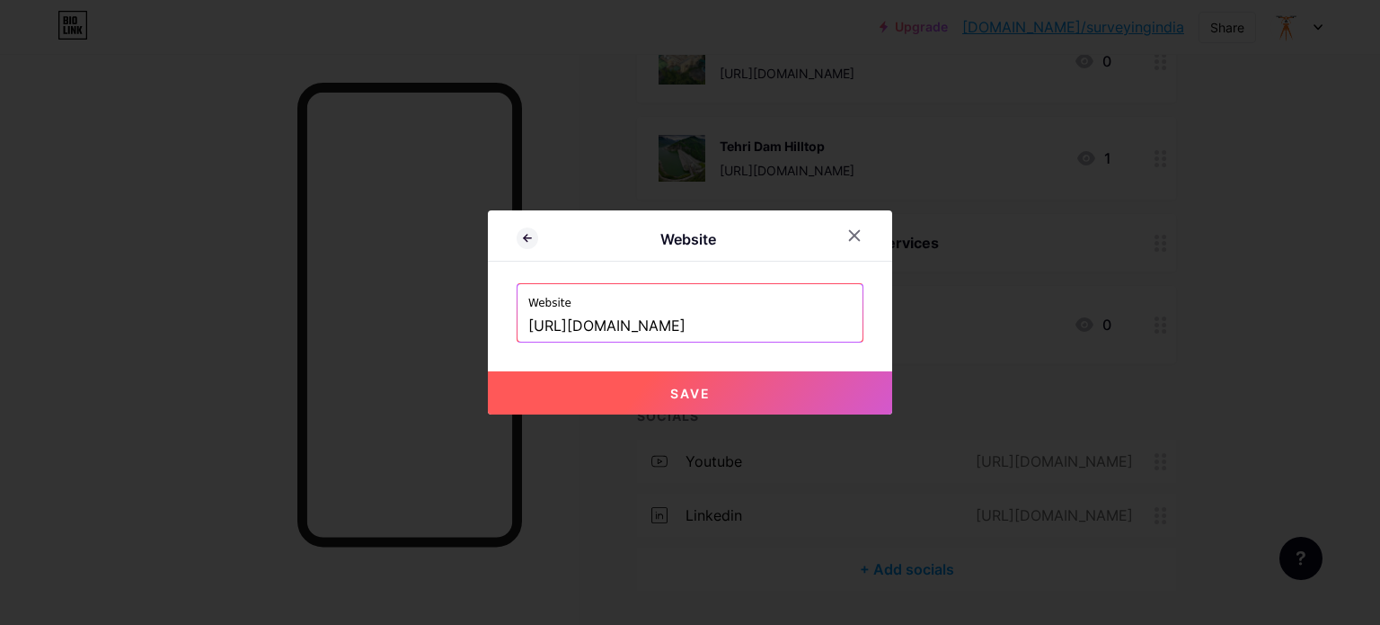
drag, startPoint x: 609, startPoint y: 327, endPoint x: 1074, endPoint y: 360, distance: 465.8
click at [1074, 360] on div "Website Website https://www.linkedin.com/company/104431511 Save" at bounding box center [690, 312] width 1380 height 625
type input "https://www.surveyingindia.in"
click at [722, 383] on button "Save" at bounding box center [690, 392] width 404 height 43
